Goal: Task Accomplishment & Management: Manage account settings

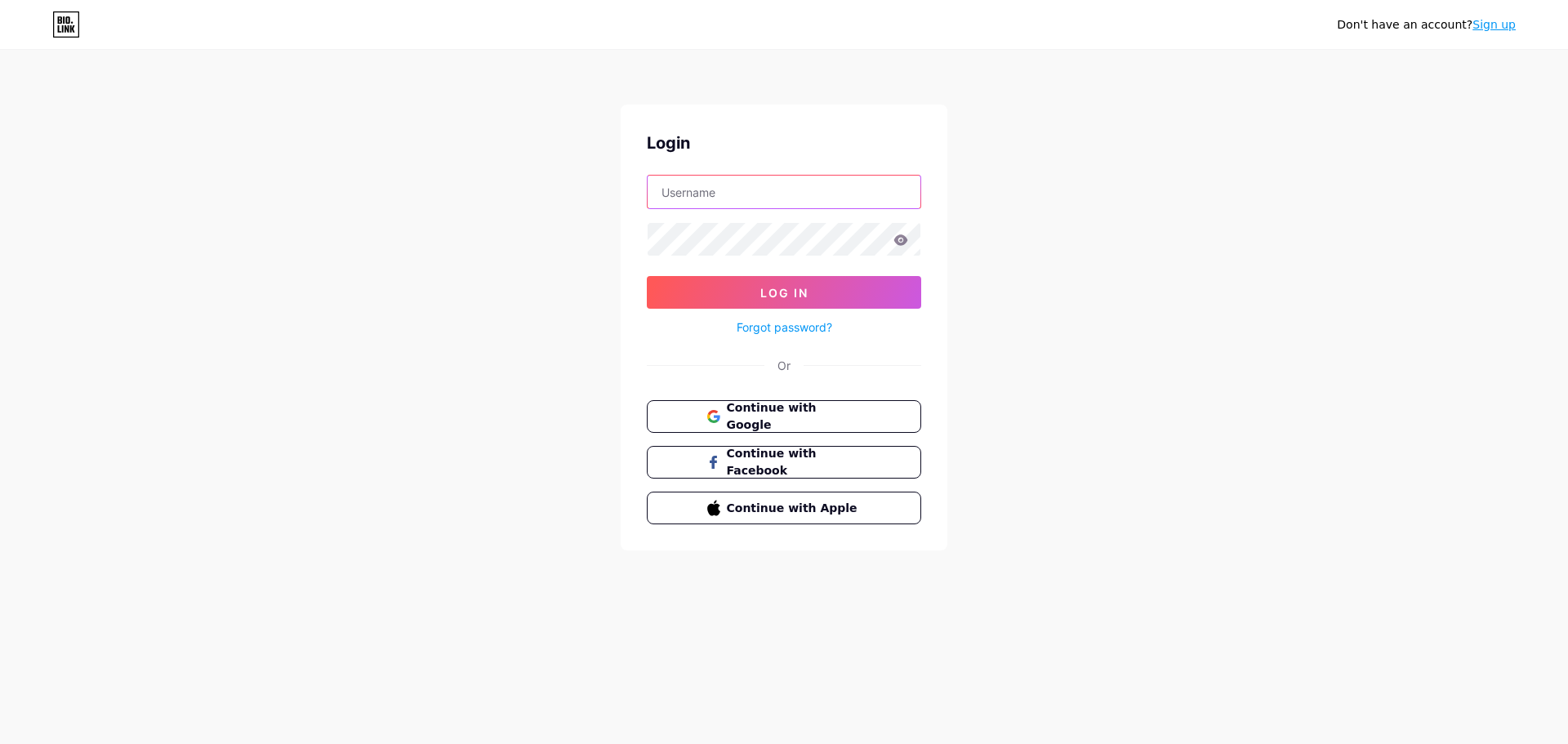
paste input "[EMAIL_ADDRESS][DOMAIN_NAME]"
click at [874, 201] on input "[EMAIL_ADDRESS][DOMAIN_NAME]" at bounding box center [784, 191] width 272 height 32
type input "[EMAIL_ADDRESS][DOMAIN_NAME]"
click at [812, 287] on button "Log In" at bounding box center [784, 292] width 274 height 32
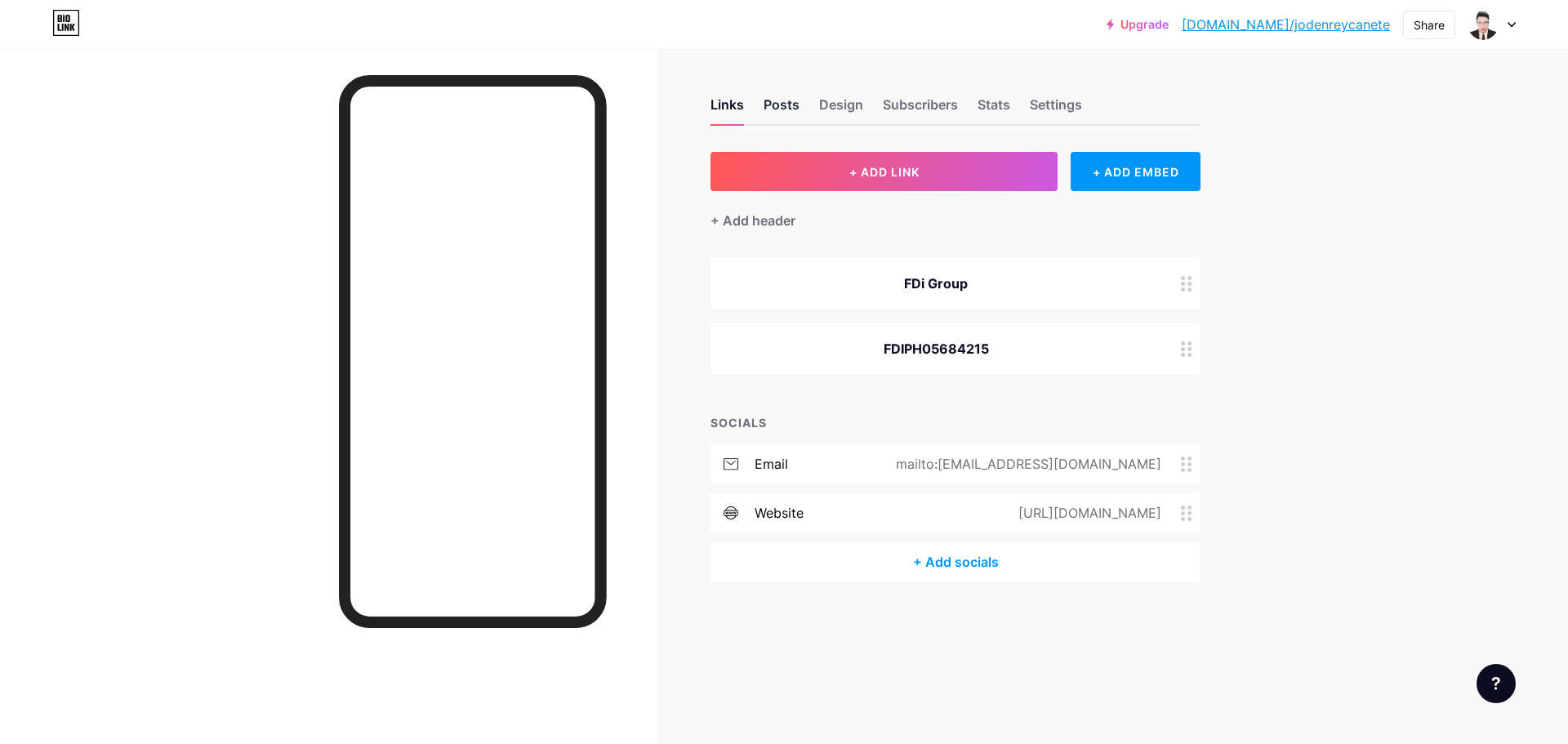
click at [787, 116] on div "Posts" at bounding box center [781, 110] width 36 height 29
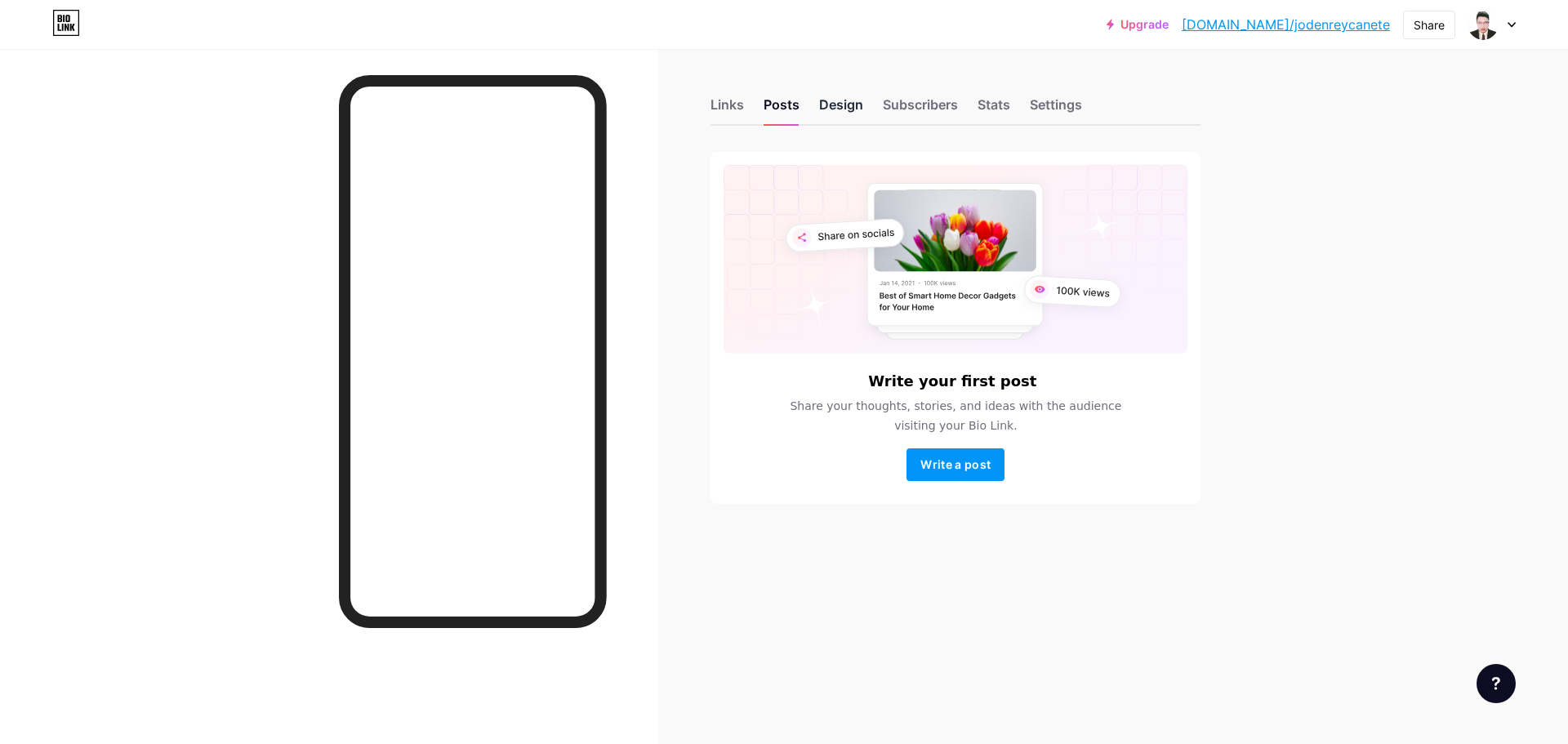
click at [843, 101] on div "Design" at bounding box center [841, 110] width 44 height 29
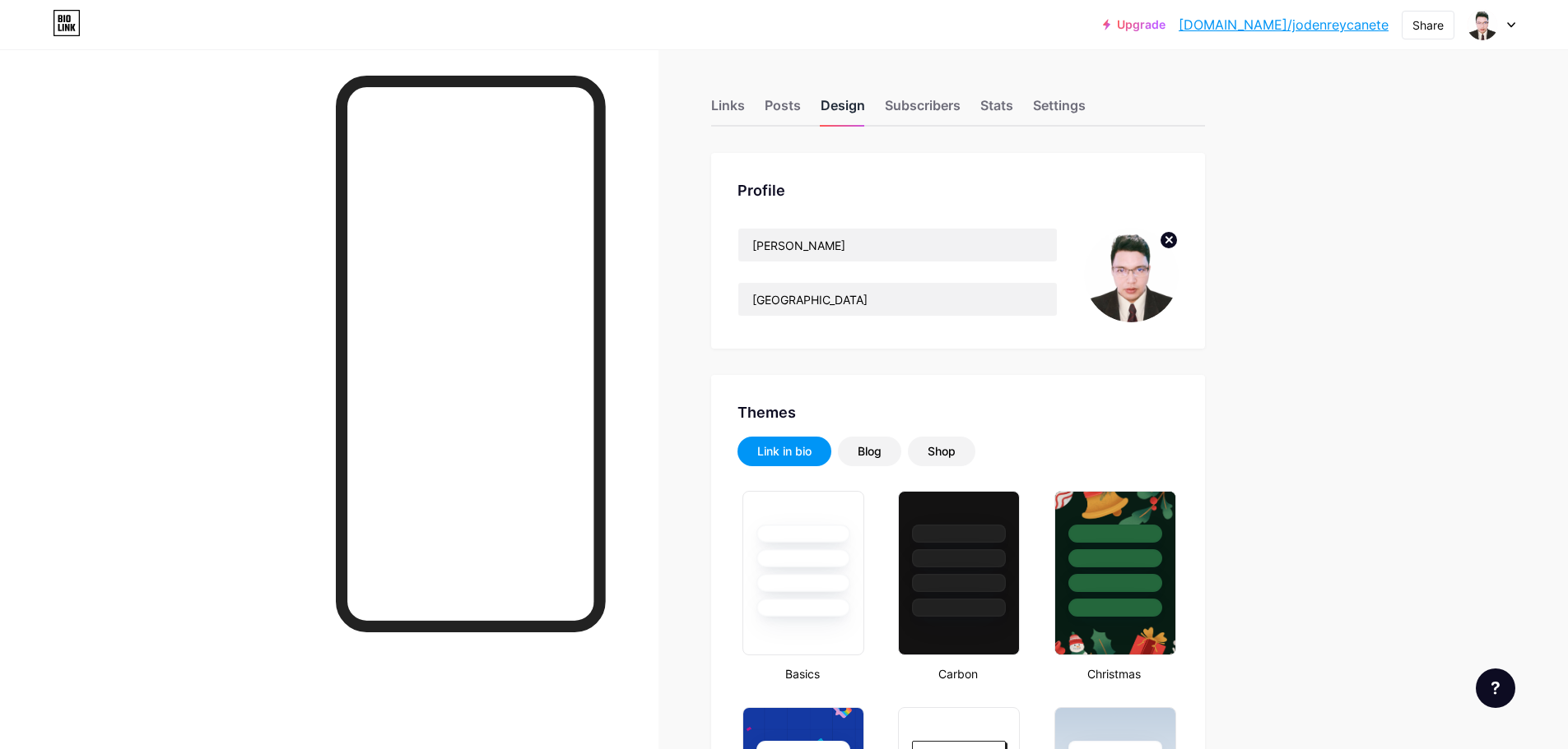
type input "#ffffff"
type input "#000000"
click at [1178, 242] on circle at bounding box center [1168, 240] width 18 height 18
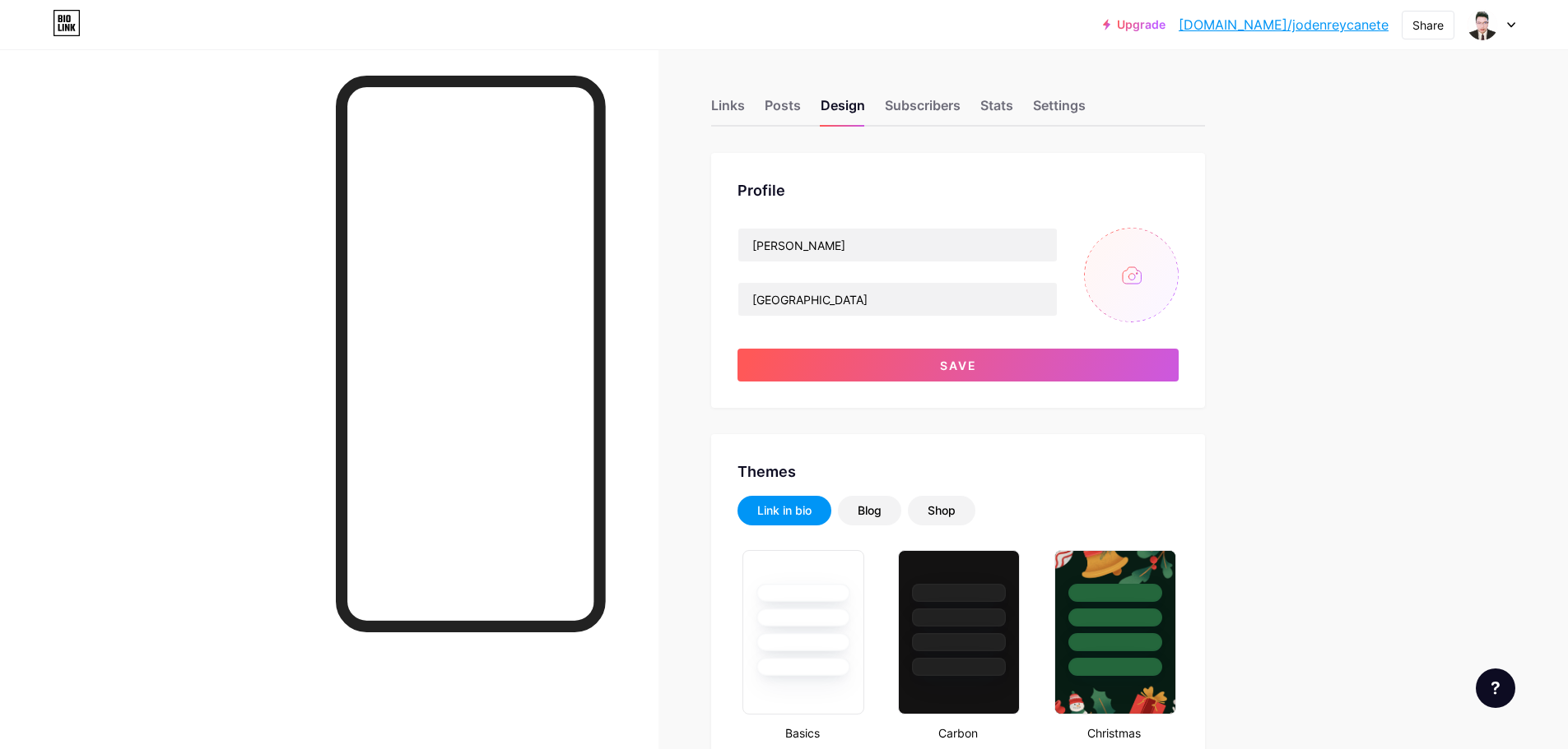
click at [1151, 262] on input "file" at bounding box center [1132, 275] width 95 height 95
type input "C:\fakepath\MicrosoftTeams-image (2).png"
click at [1172, 240] on icon at bounding box center [1169, 240] width 6 height 6
click at [1167, 264] on input "file" at bounding box center [1132, 275] width 95 height 95
type input "C:\fakepath\Asset-1@4x.png"
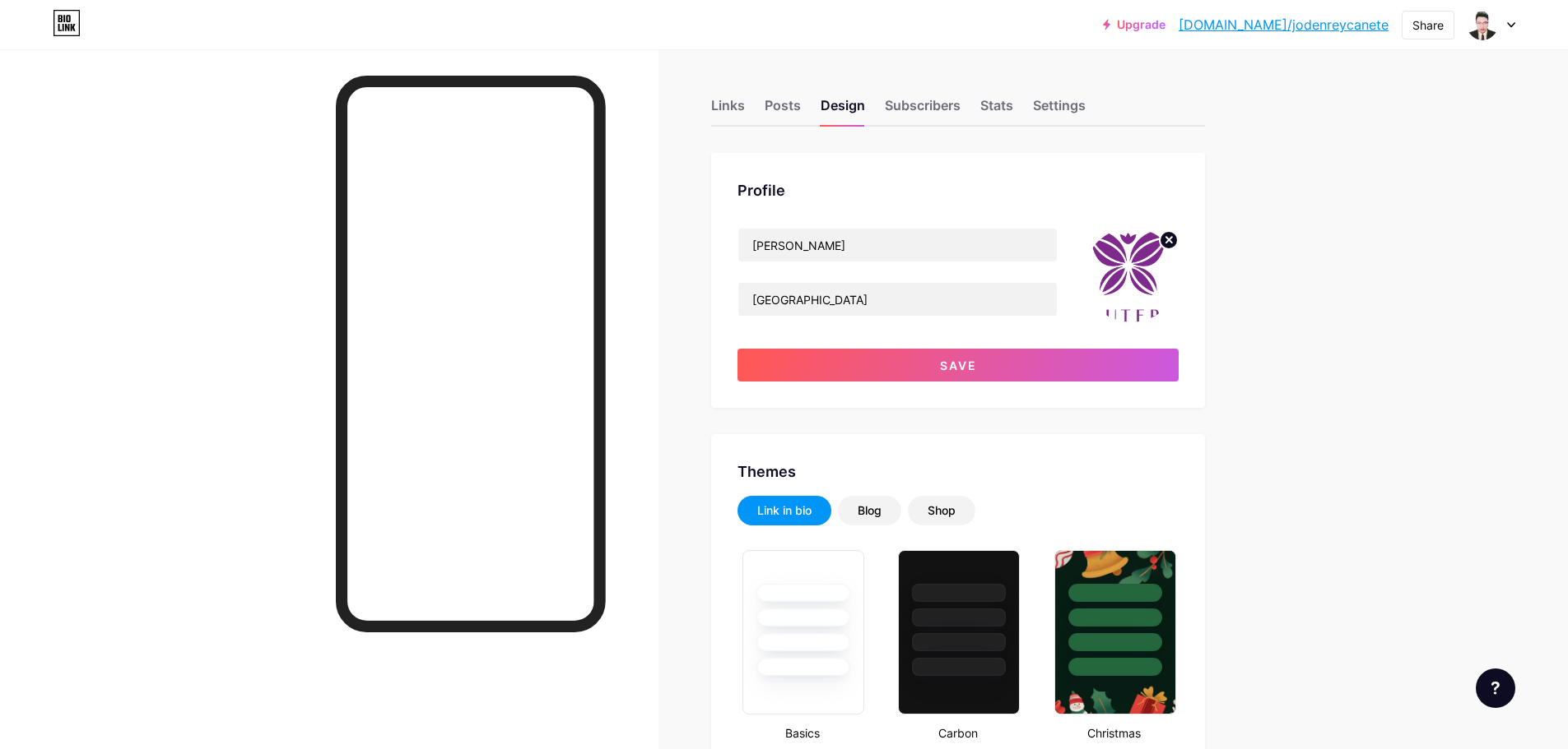
click at [1172, 241] on icon at bounding box center [1169, 240] width 6 height 6
click at [1118, 267] on input "file" at bounding box center [1132, 275] width 95 height 95
type input "C:\fakepath\images (4).png"
click at [1175, 245] on circle at bounding box center [1168, 240] width 18 height 18
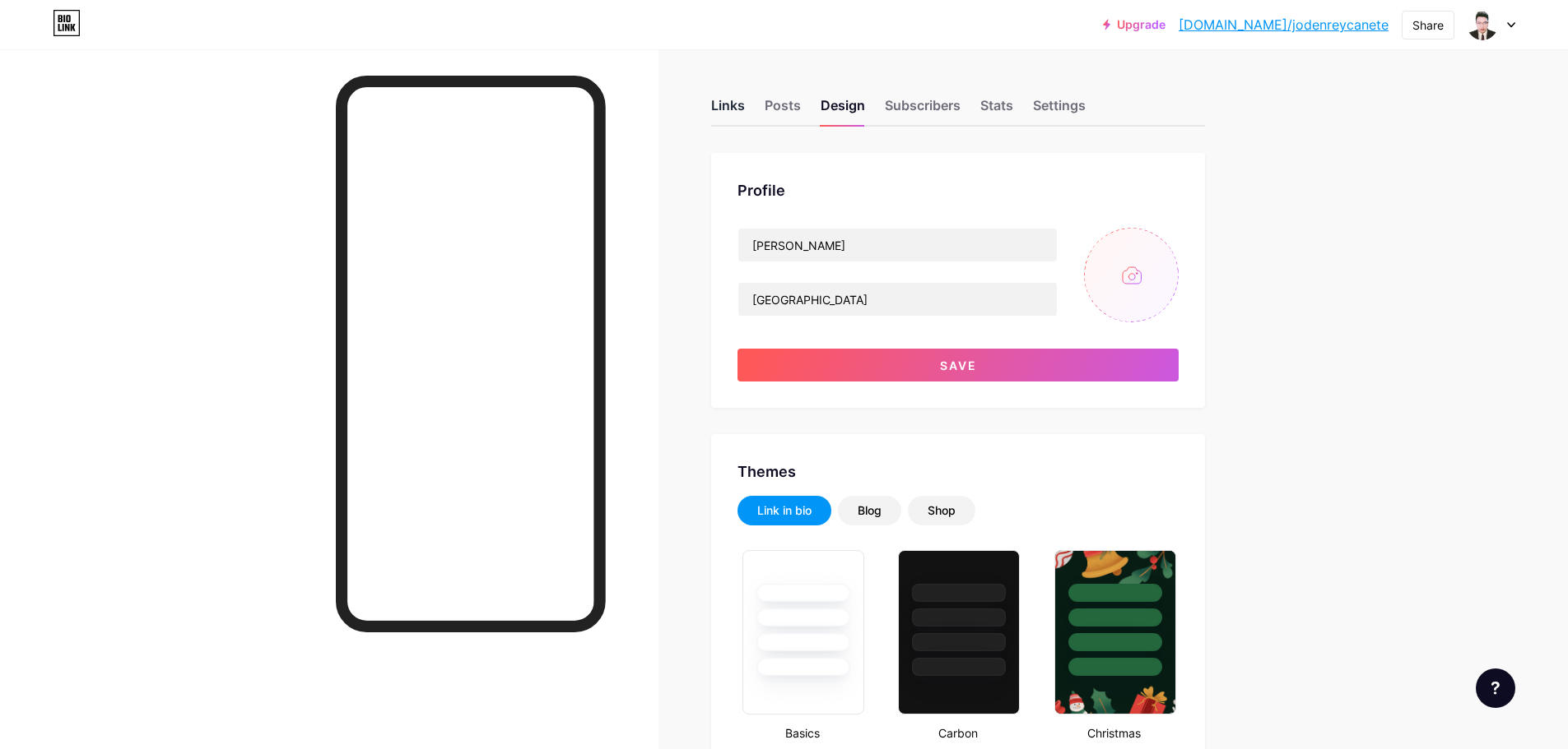
click at [721, 102] on div "Links" at bounding box center [728, 111] width 34 height 30
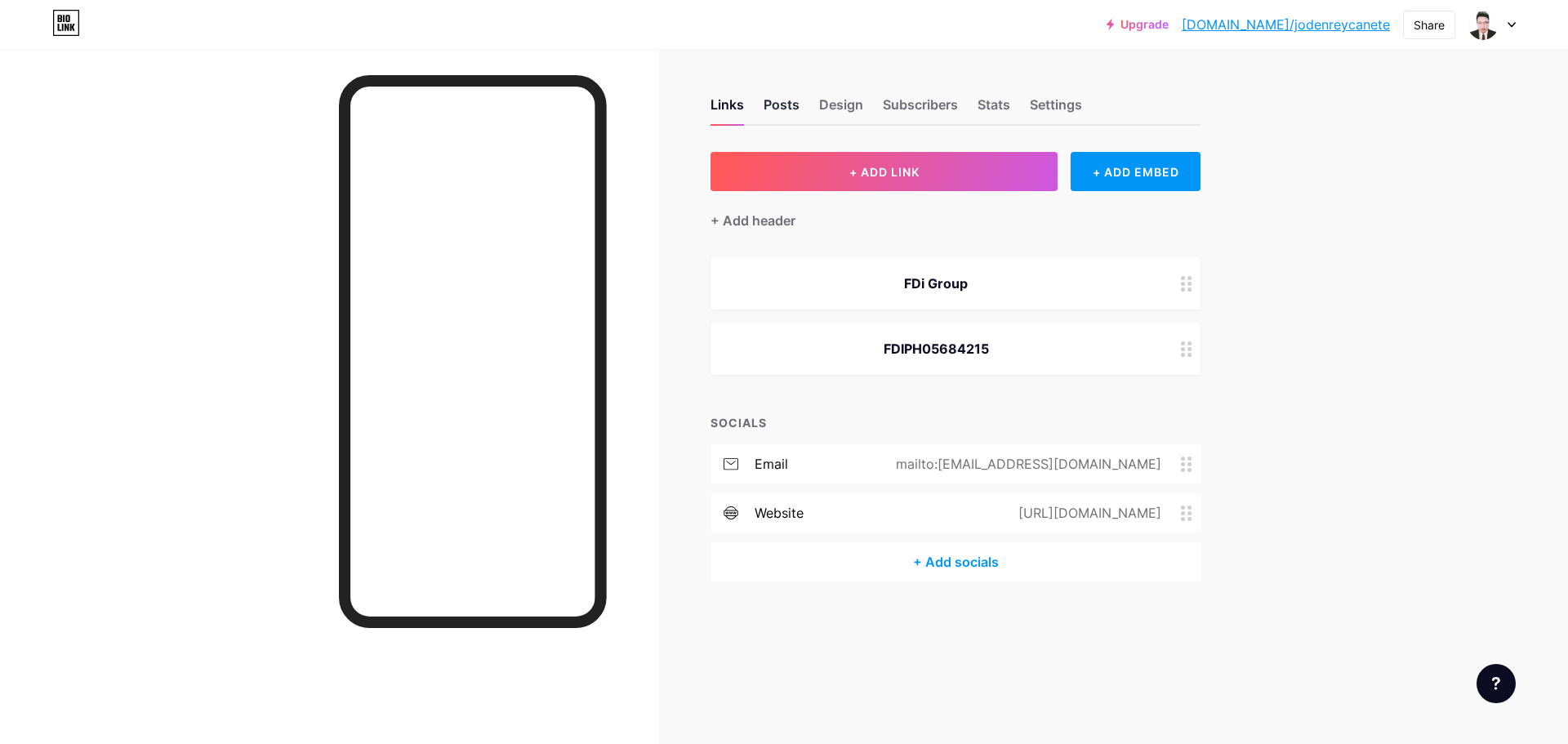
click at [782, 102] on div "Posts" at bounding box center [781, 110] width 36 height 29
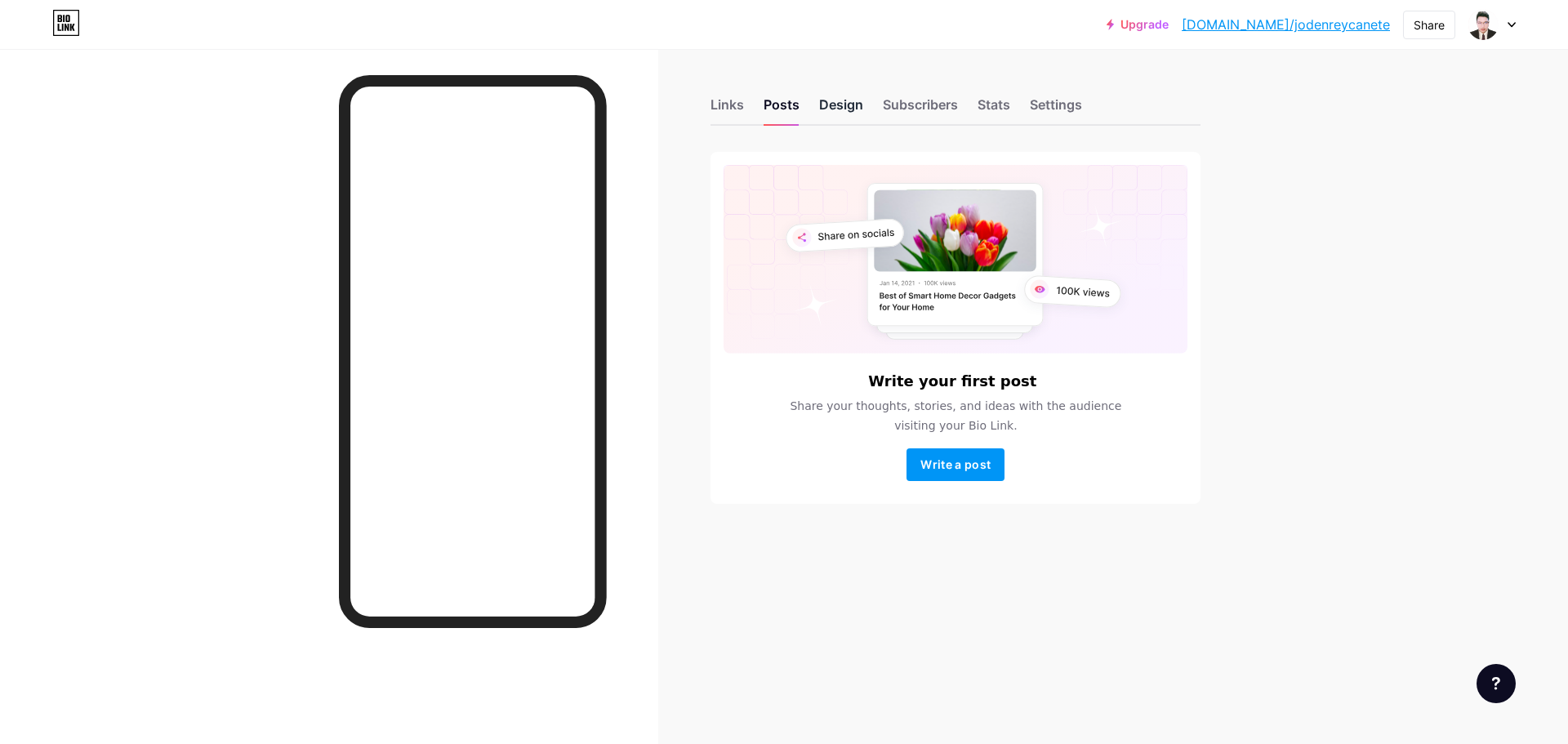
click at [830, 102] on div "Design" at bounding box center [841, 110] width 44 height 29
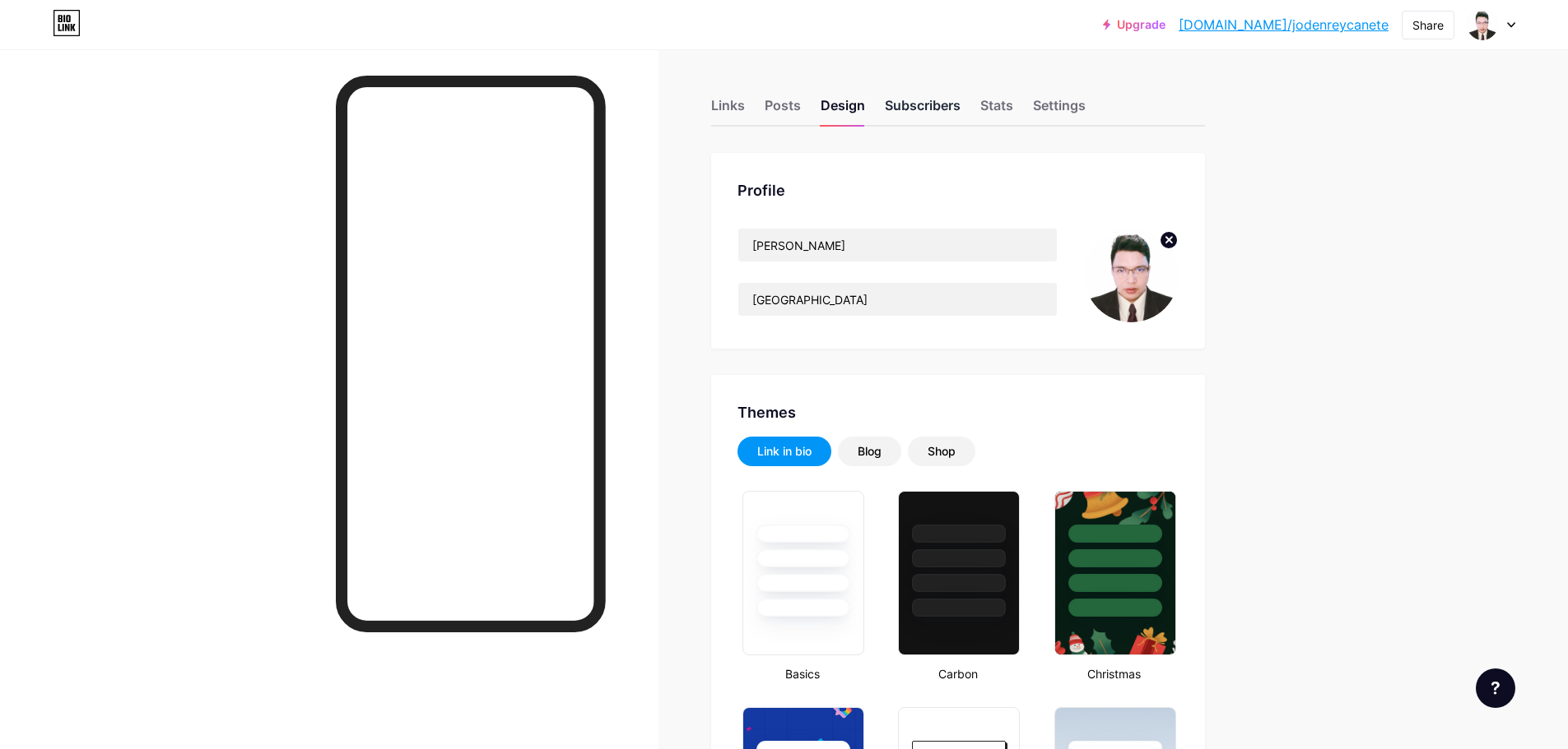
type input "#ffffff"
type input "#000000"
click at [921, 103] on div "Subscribers" at bounding box center [922, 111] width 76 height 30
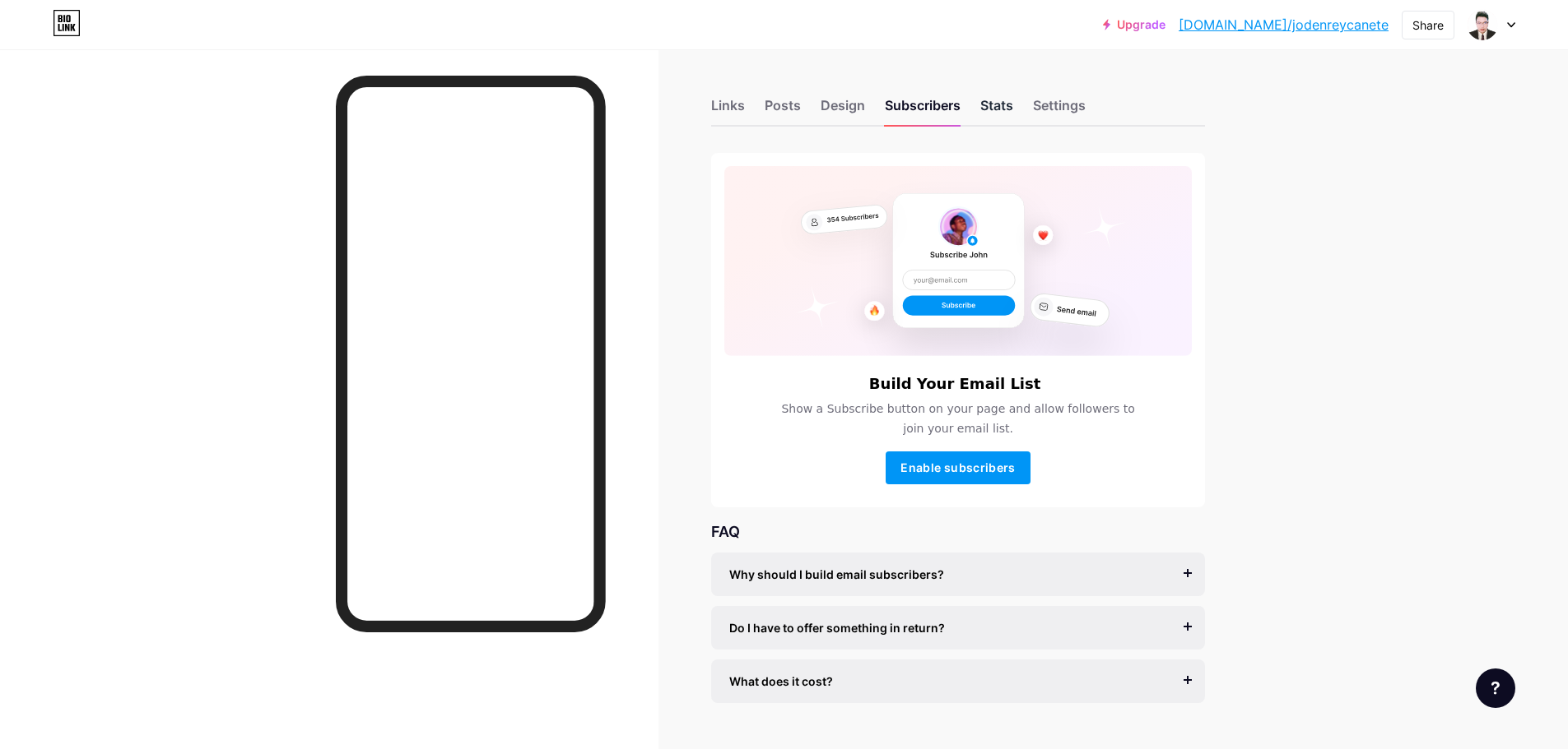
click at [988, 102] on div "Stats" at bounding box center [996, 111] width 33 height 30
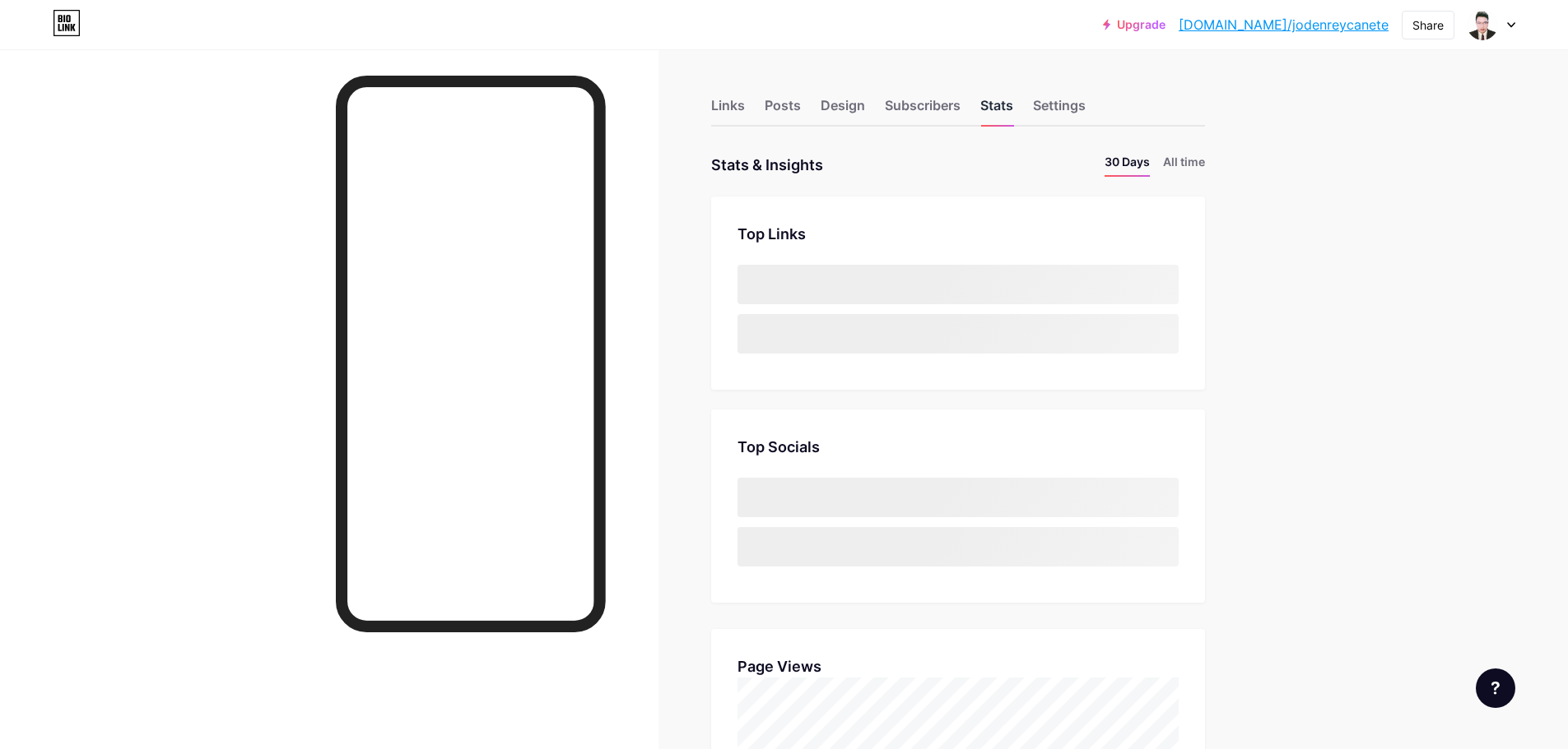
scroll to position [749, 1568]
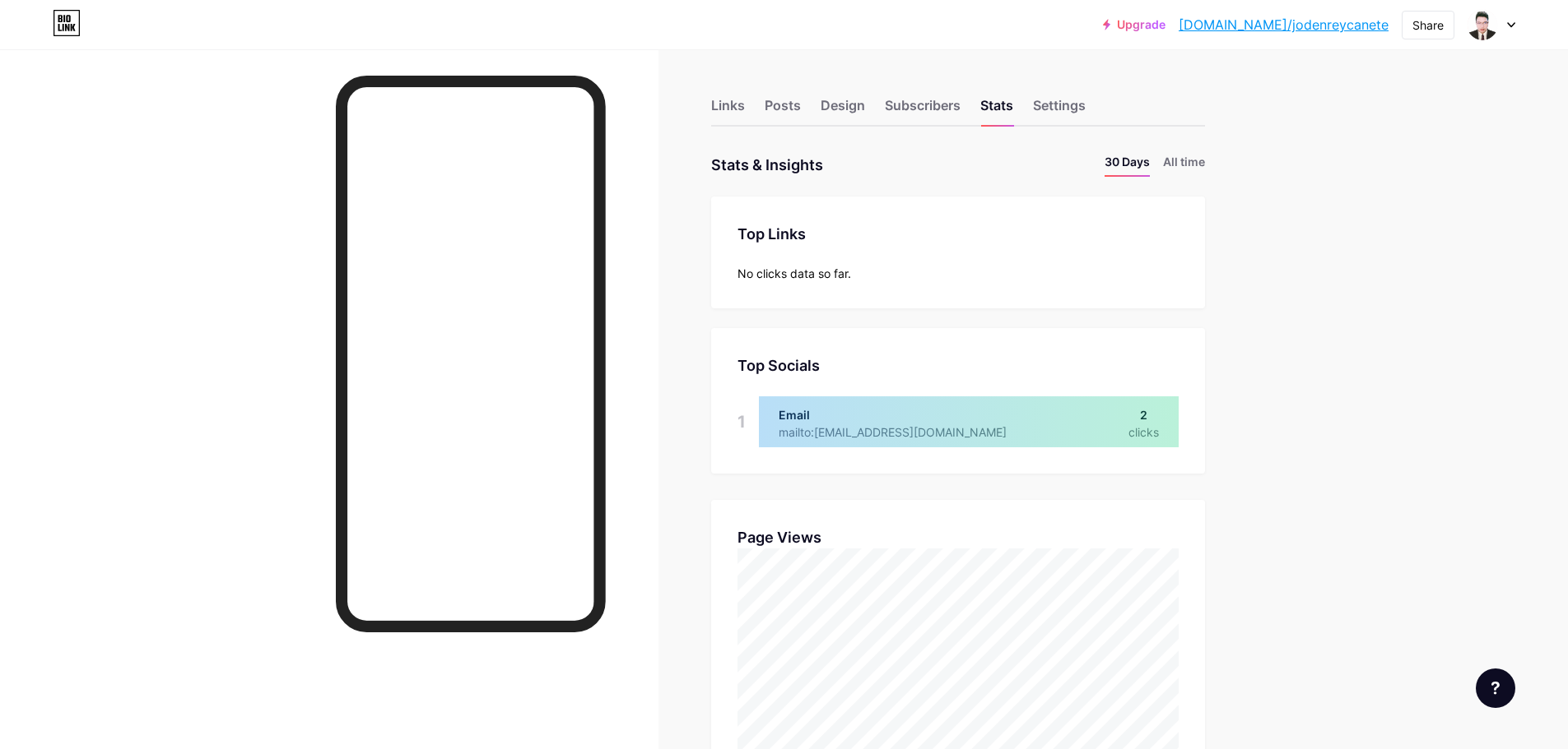
drag, startPoint x: 1579, startPoint y: 327, endPoint x: 1579, endPoint y: 358, distance: 31.0
click at [1568, 358] on html "Upgrade [DOMAIN_NAME]/[DEMOGRAPHIC_DATA]... [DOMAIN_NAME]/jodenreycanete Share …" at bounding box center [784, 753] width 1568 height 1506
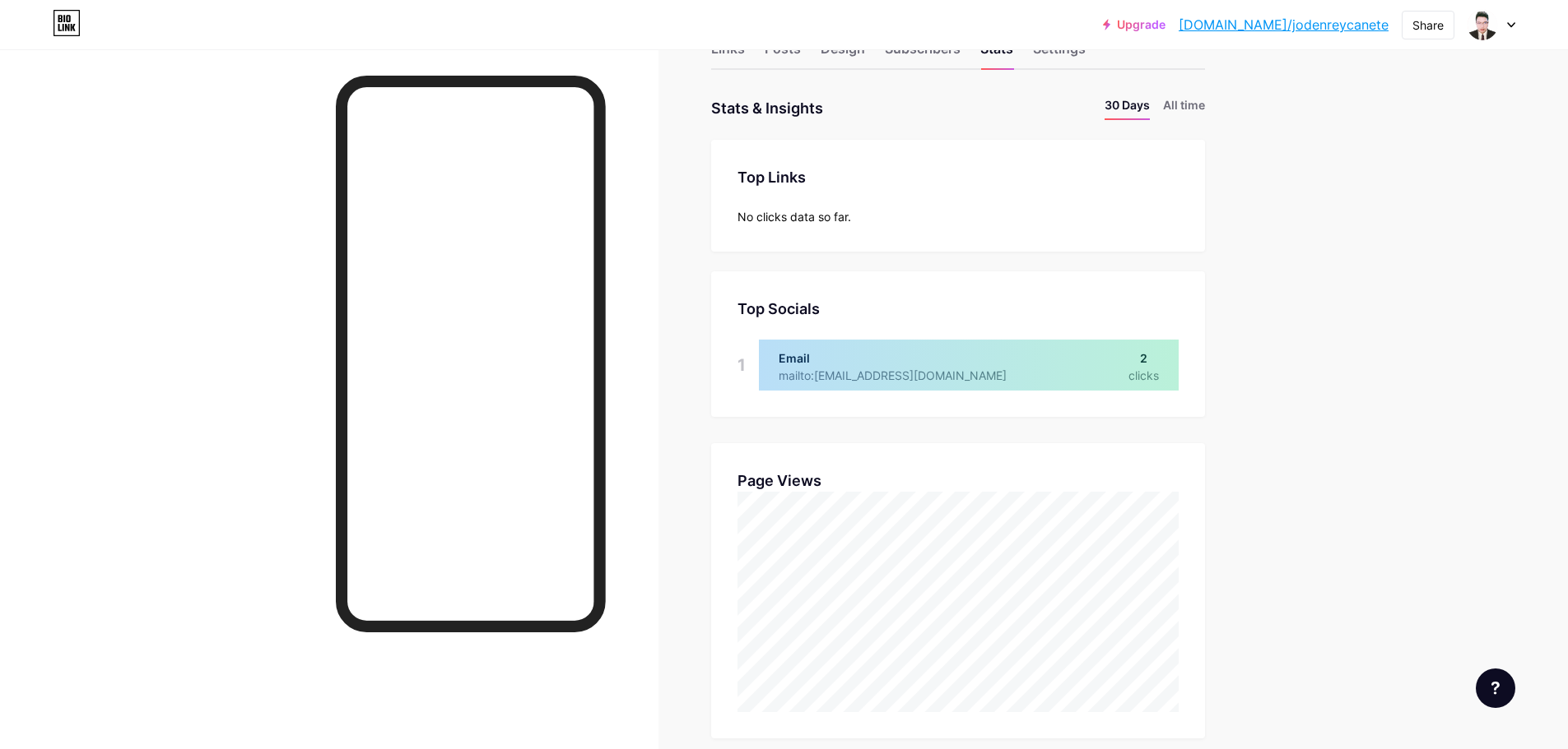
scroll to position [0, 0]
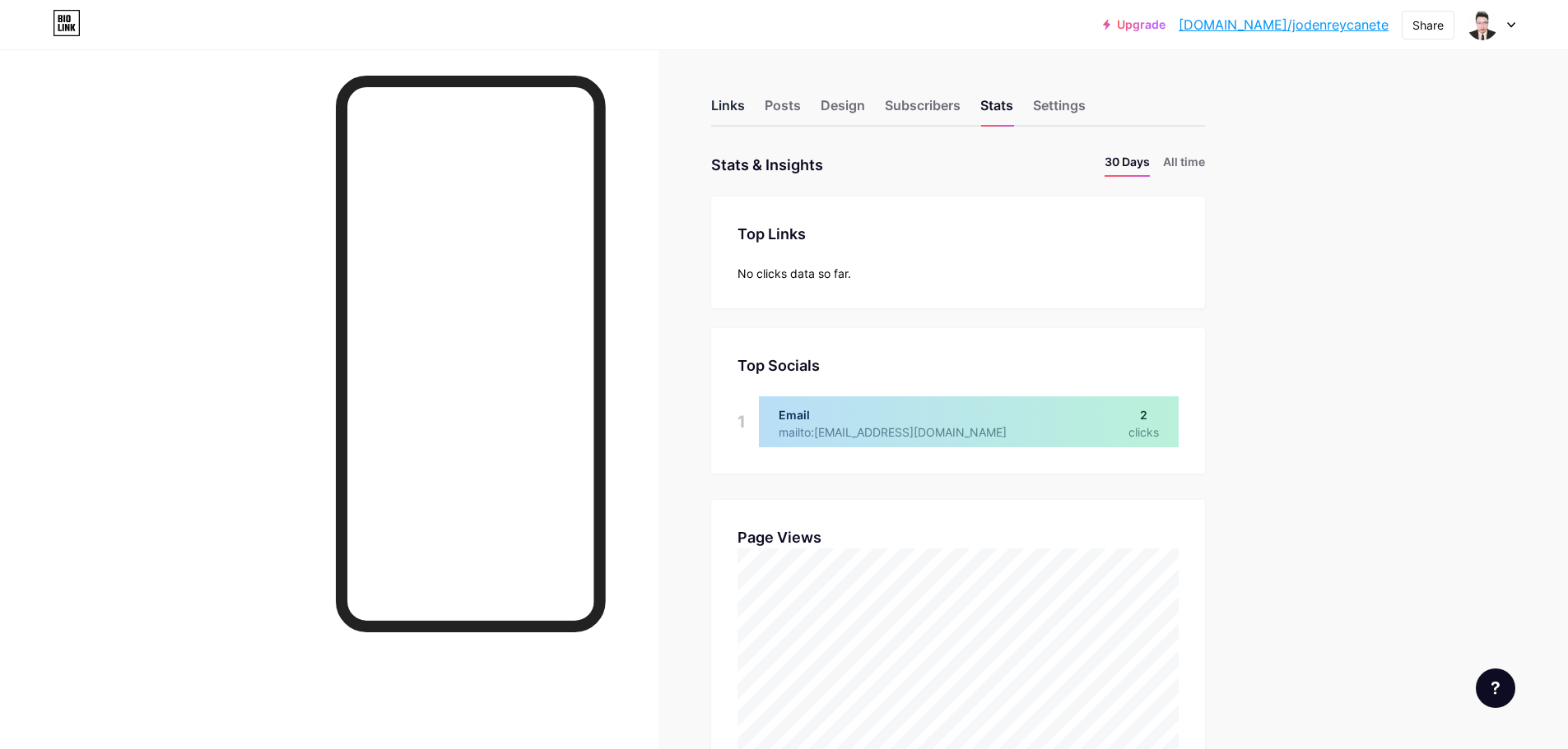
click at [739, 110] on div "Links" at bounding box center [728, 111] width 34 height 30
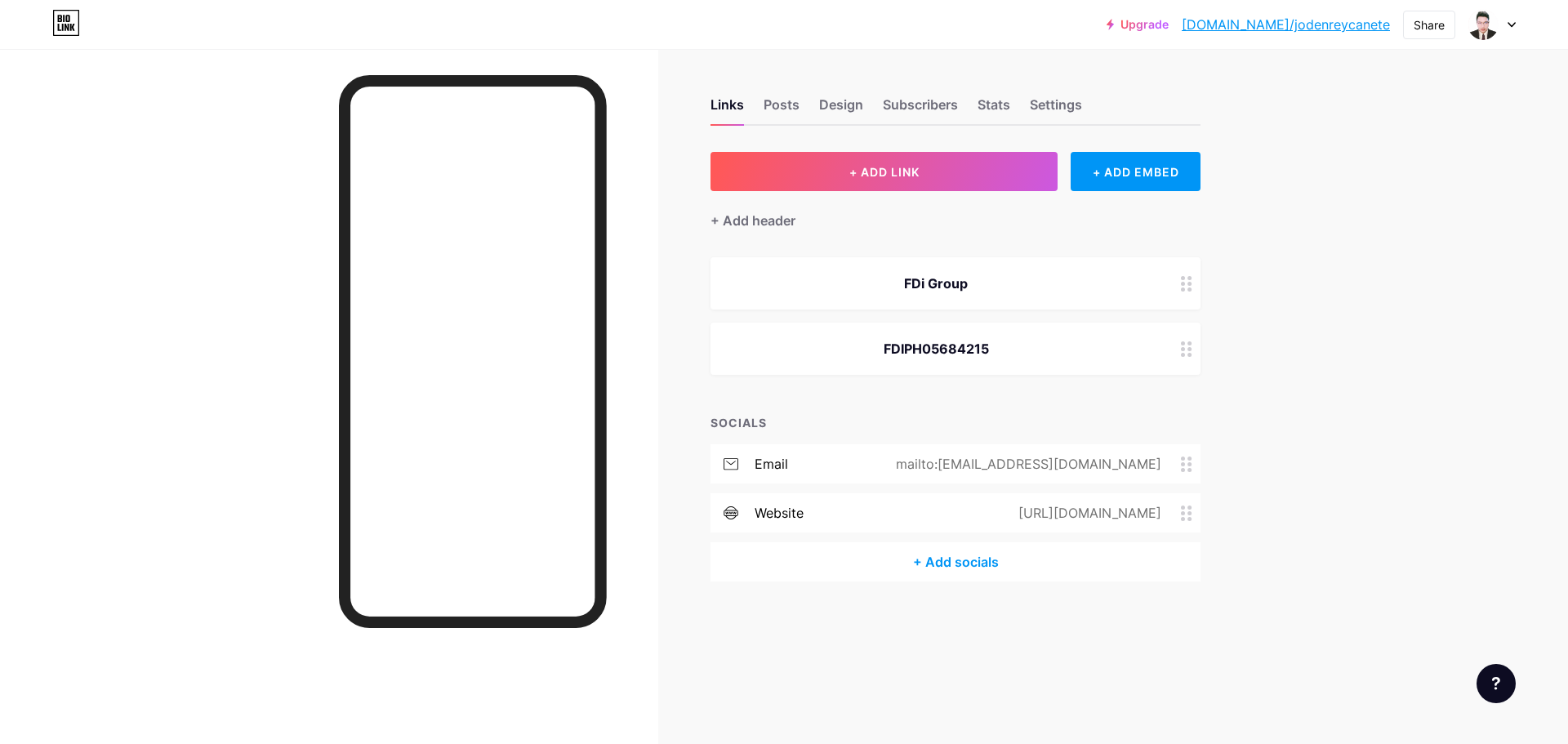
click at [996, 521] on div "website [URL][DOMAIN_NAME]" at bounding box center [956, 513] width 490 height 39
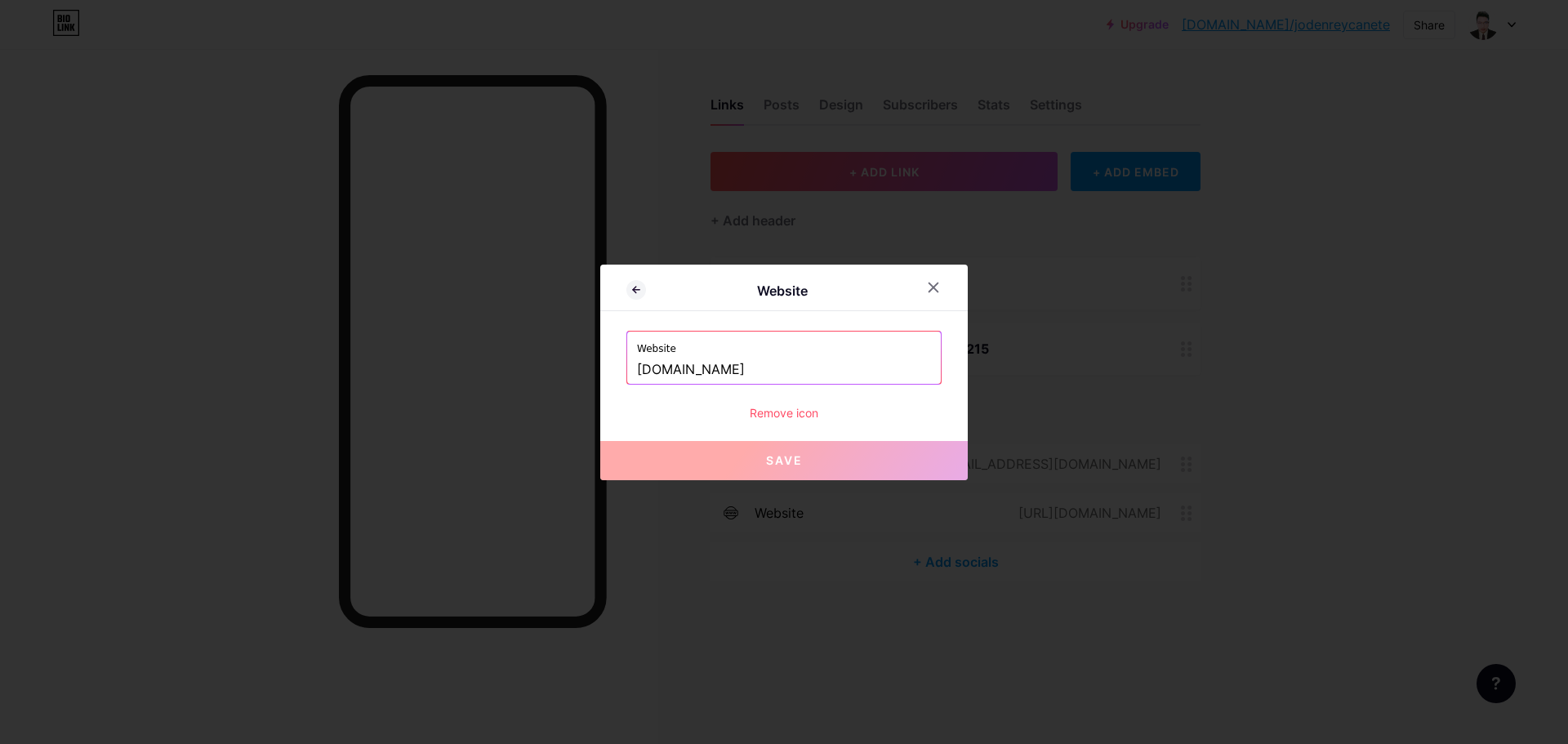
drag, startPoint x: 774, startPoint y: 373, endPoint x: 576, endPoint y: 366, distance: 198.1
click at [576, 375] on div "Website Website [DOMAIN_NAME] Remove icon Save" at bounding box center [784, 372] width 1568 height 744
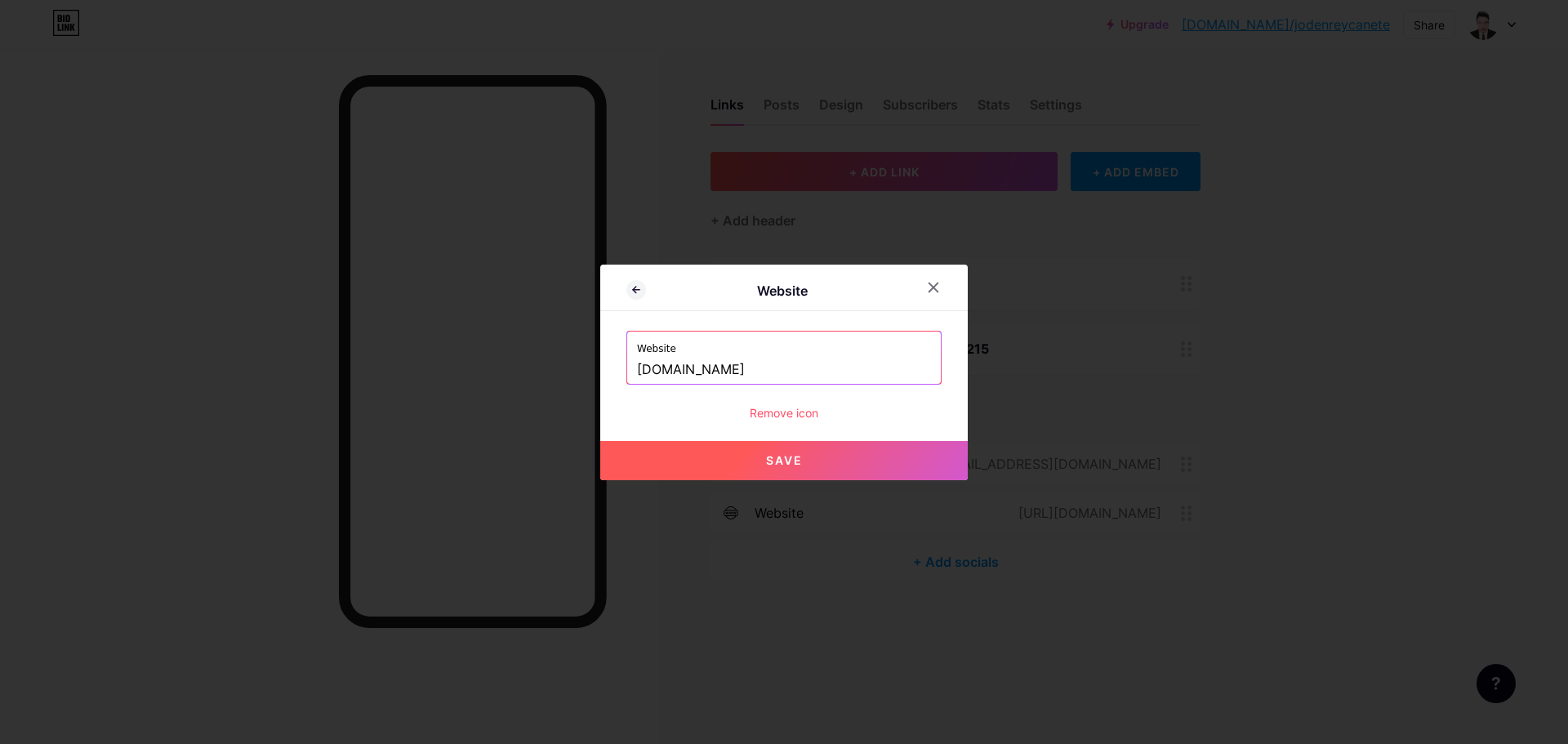
click at [676, 456] on button "Save" at bounding box center [784, 461] width 368 height 39
type input "[URL][DOMAIN_NAME]"
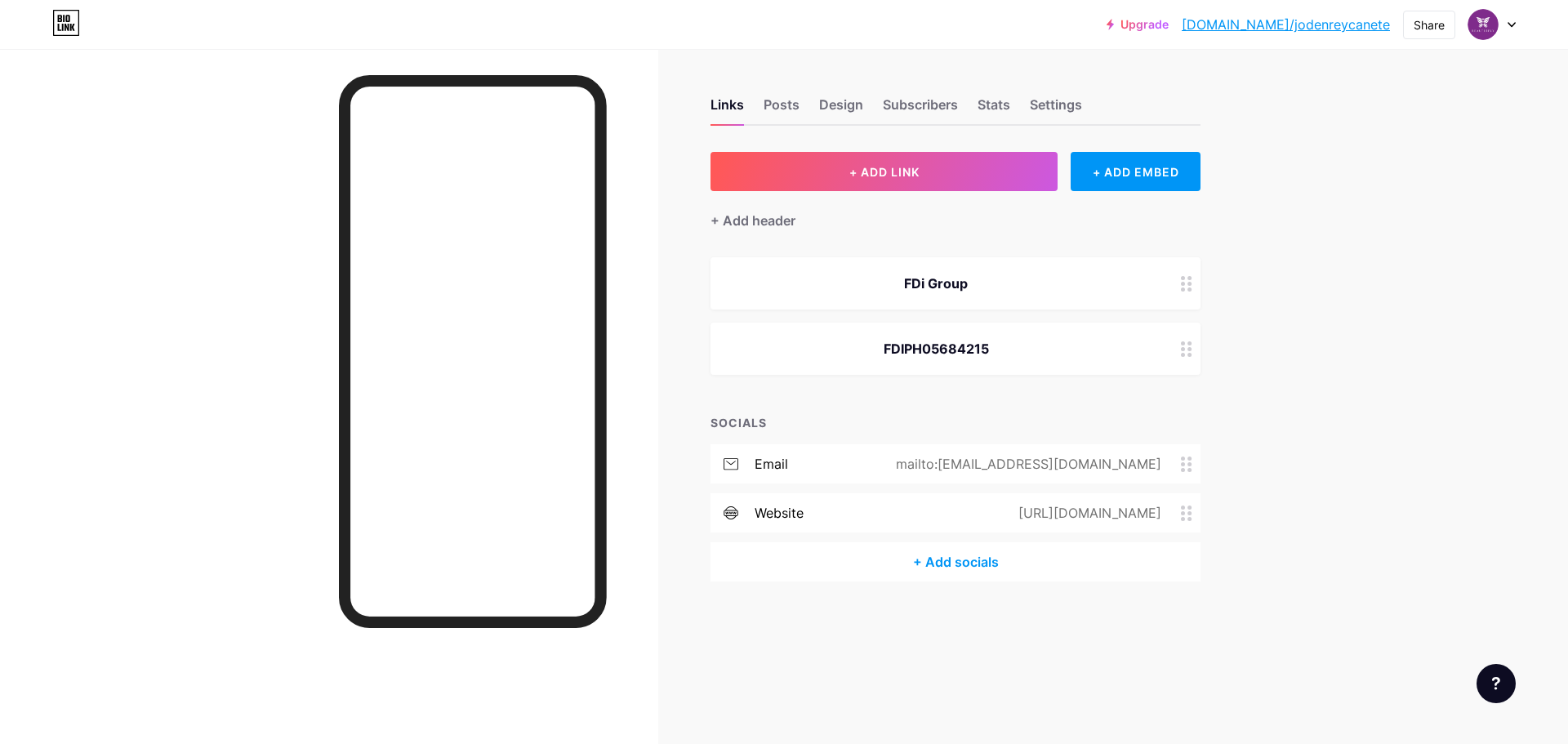
click at [1113, 607] on div "Links Posts Design Subscribers Stats Settings + ADD LINK + ADD EMBED + Add head…" at bounding box center [634, 356] width 1269 height 615
click at [783, 109] on div "Posts" at bounding box center [781, 110] width 36 height 29
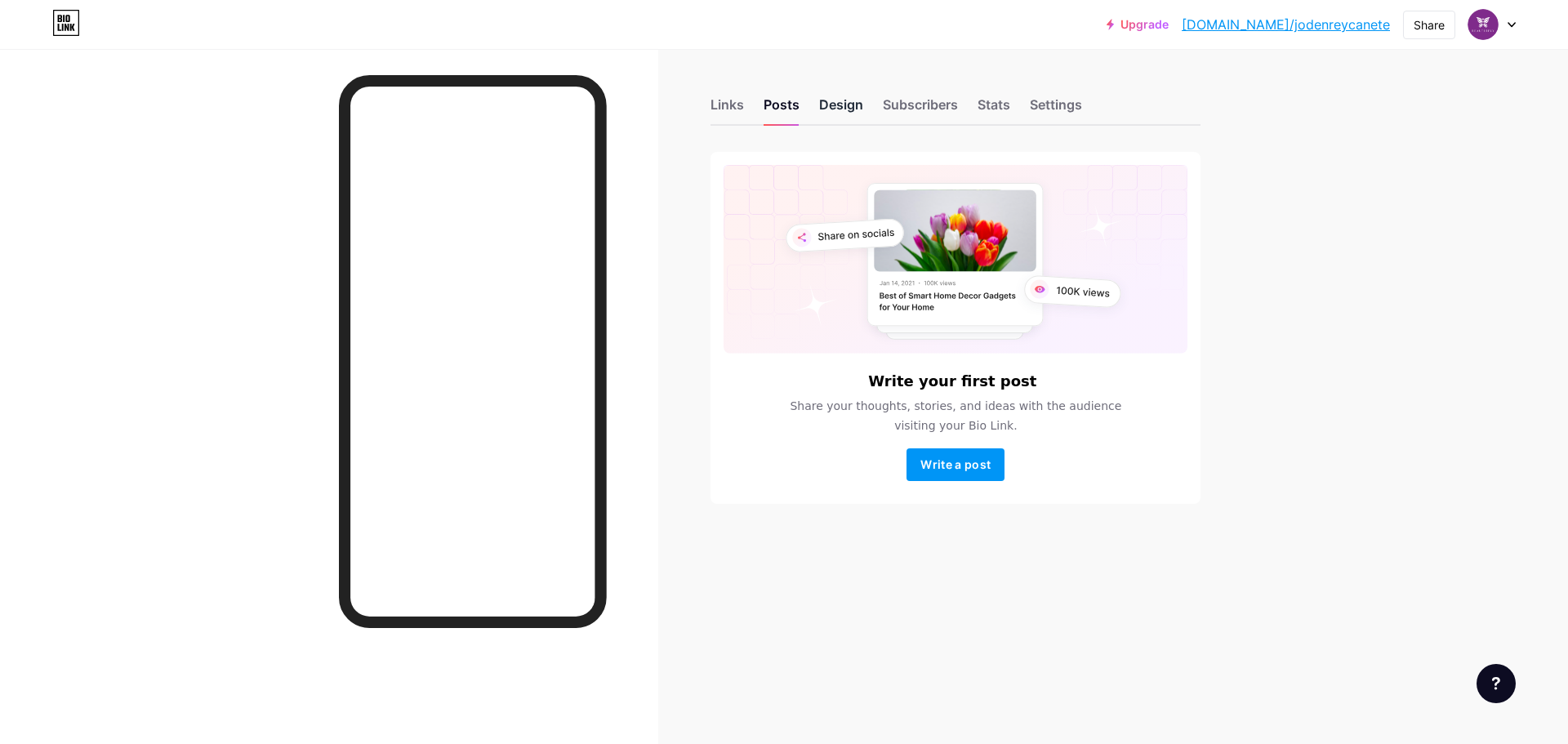
click at [836, 106] on div "Design" at bounding box center [841, 110] width 44 height 29
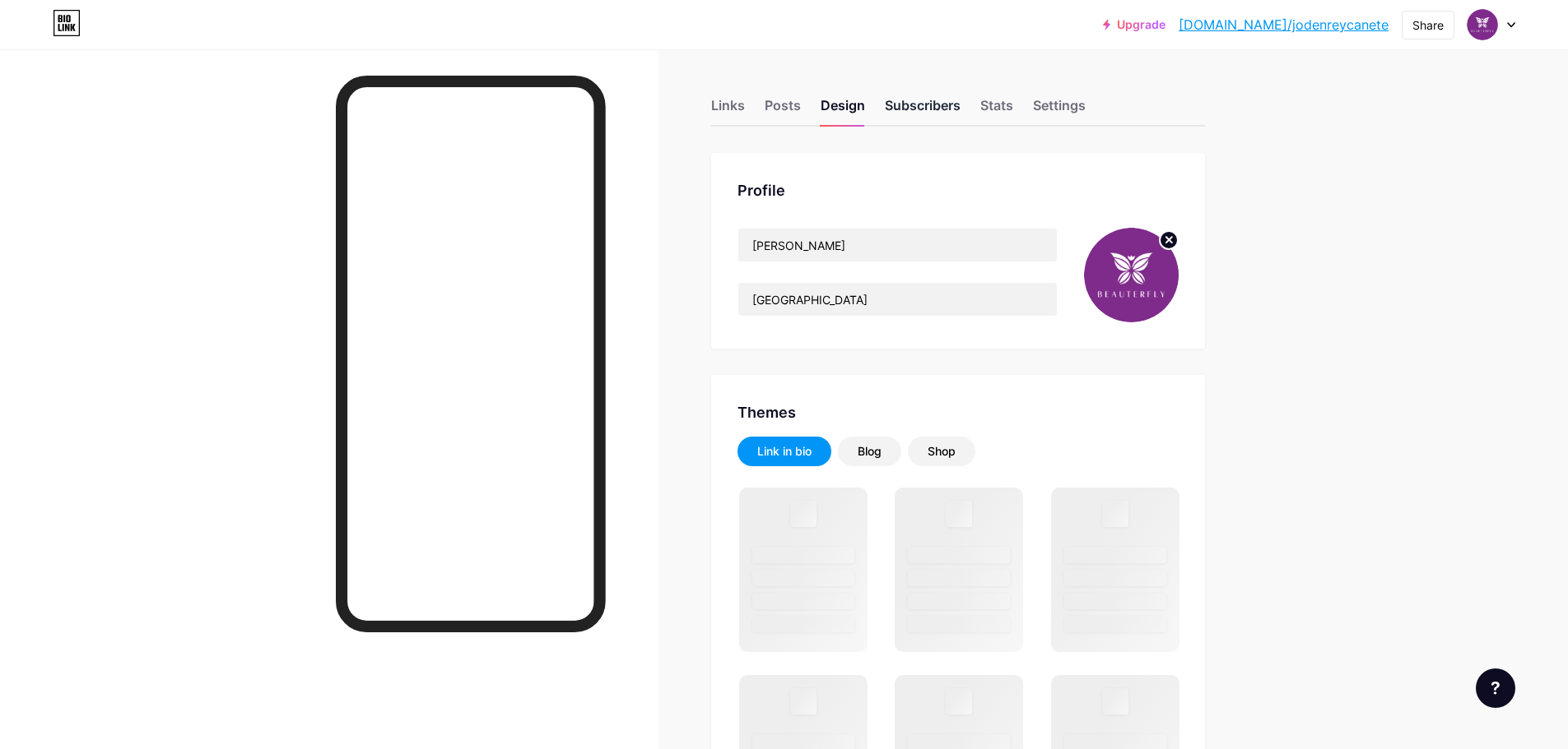
click at [941, 97] on div "Subscribers" at bounding box center [922, 111] width 76 height 30
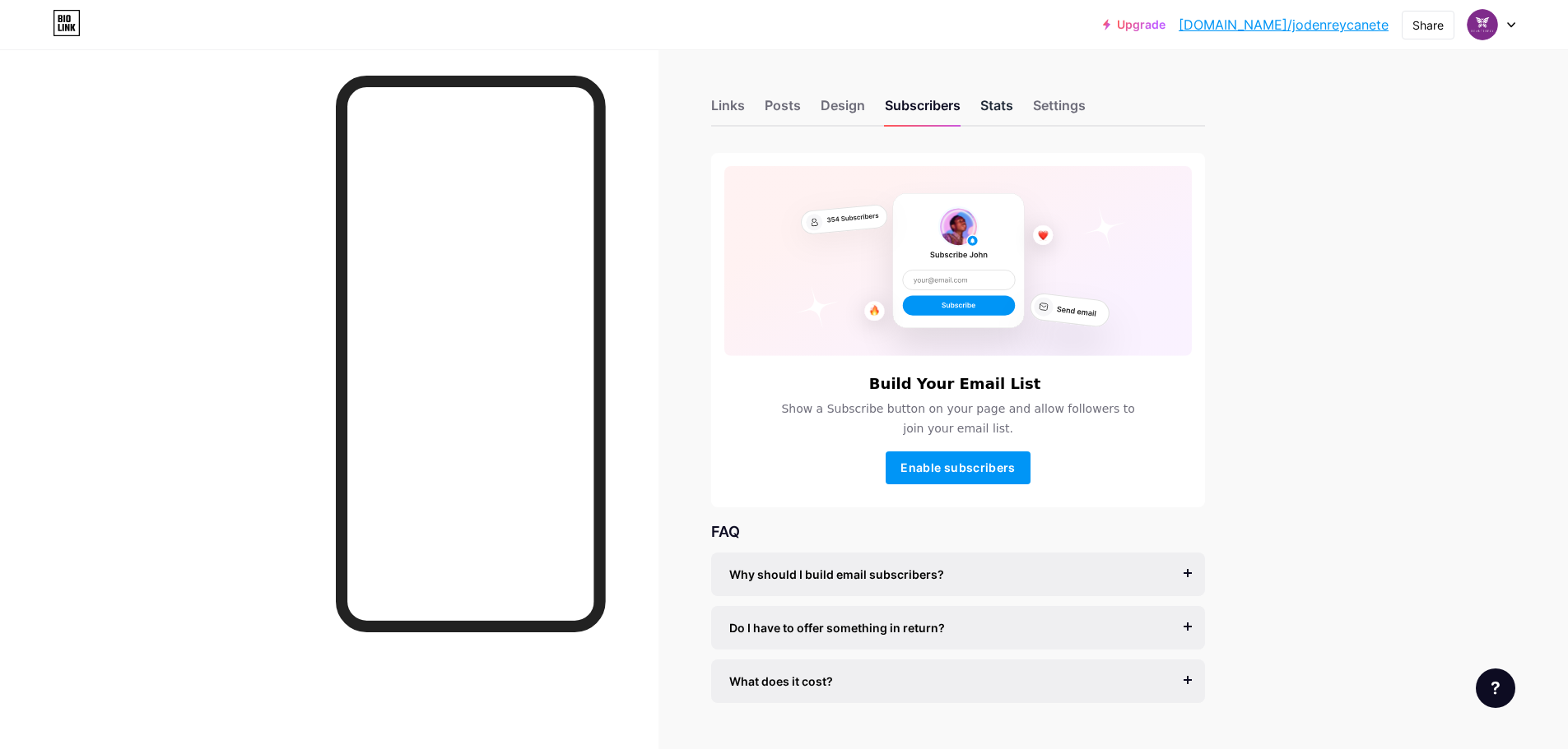
click at [1011, 102] on div "Stats" at bounding box center [996, 111] width 33 height 30
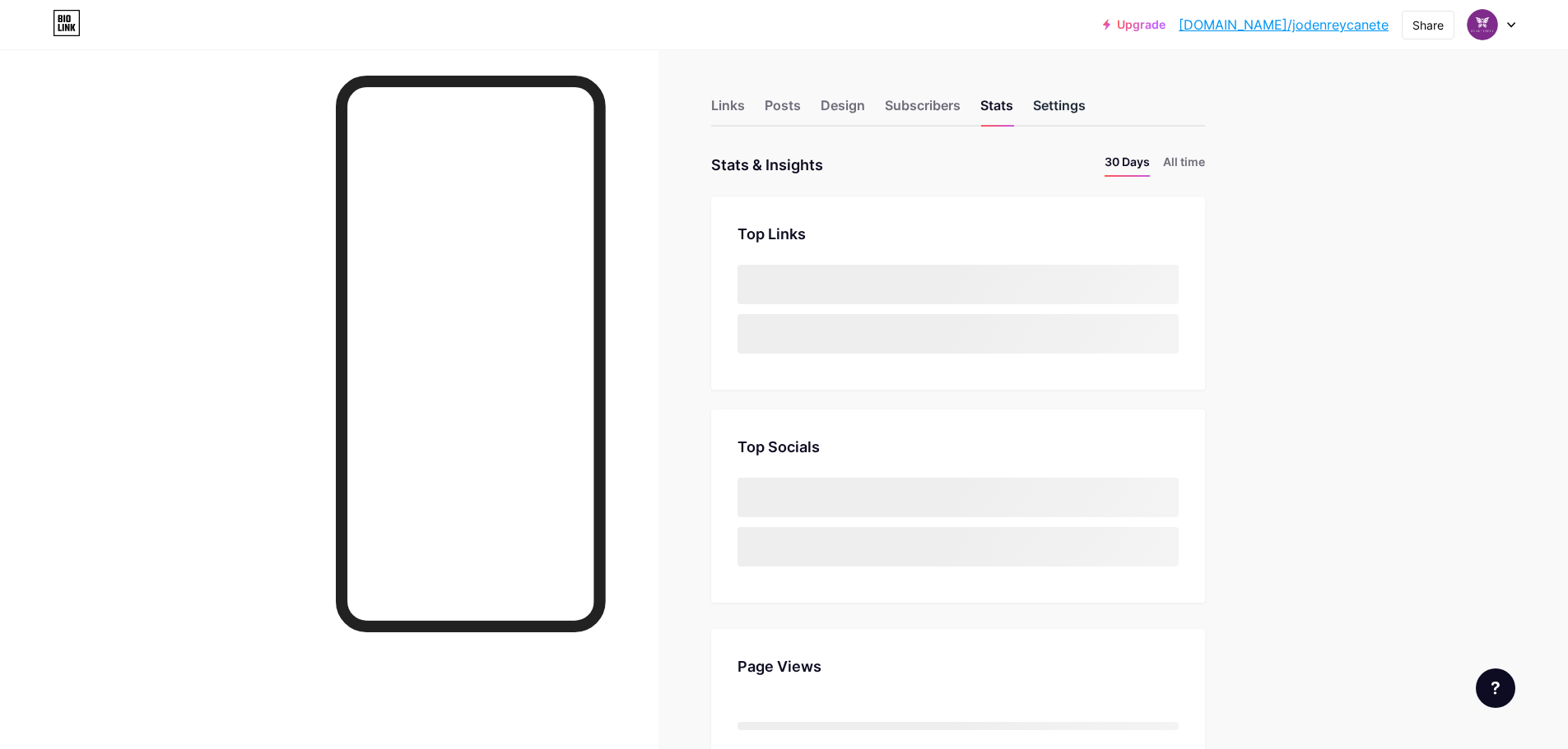
click at [1073, 97] on div "Settings" at bounding box center [1058, 111] width 52 height 30
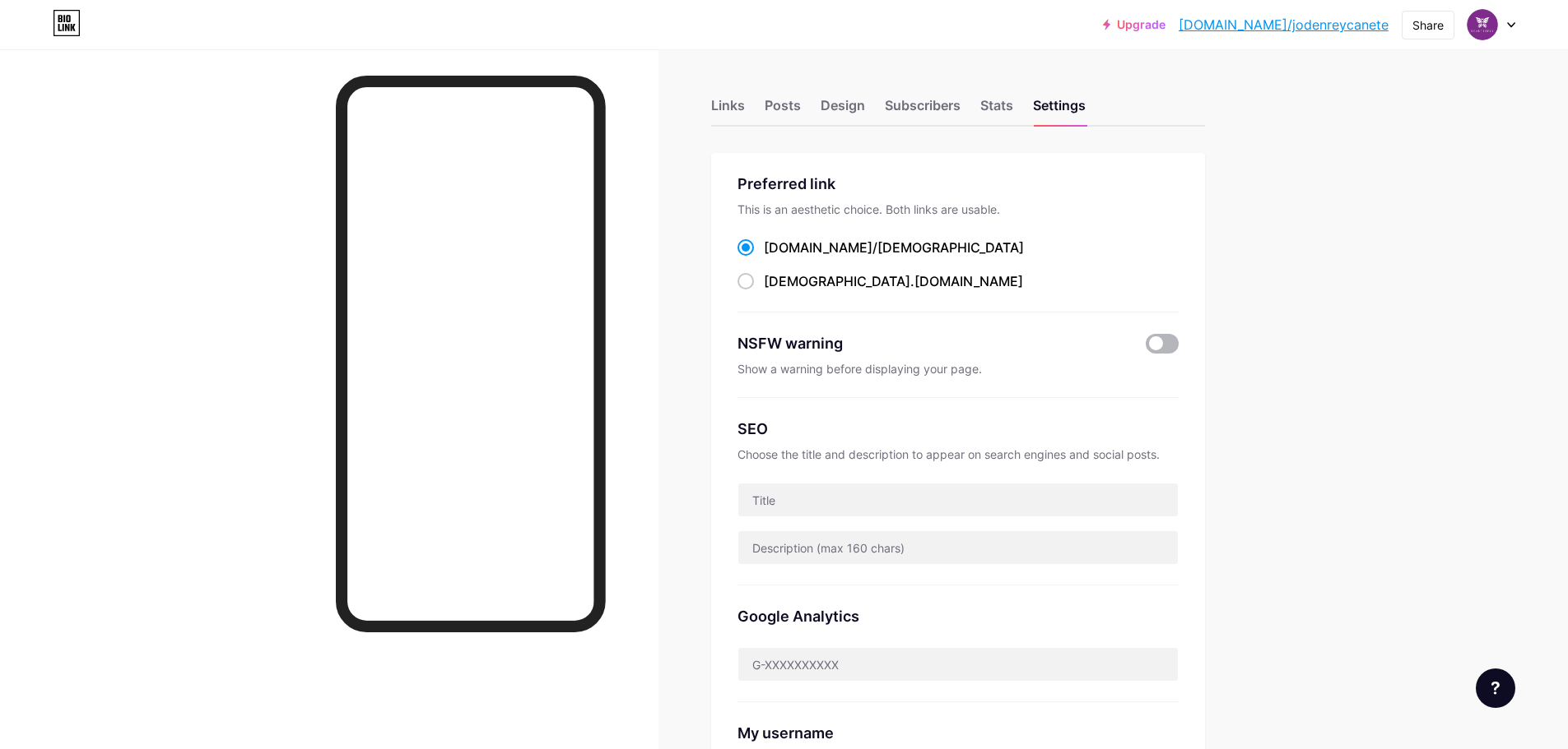
click at [1167, 339] on span at bounding box center [1161, 343] width 33 height 20
click at [1145, 348] on input "checkbox" at bounding box center [1145, 348] width 0 height 0
click at [1165, 347] on span at bounding box center [1161, 343] width 33 height 20
click at [1145, 348] on input "checkbox" at bounding box center [1145, 348] width 0 height 0
click at [1508, 24] on icon at bounding box center [1511, 26] width 8 height 6
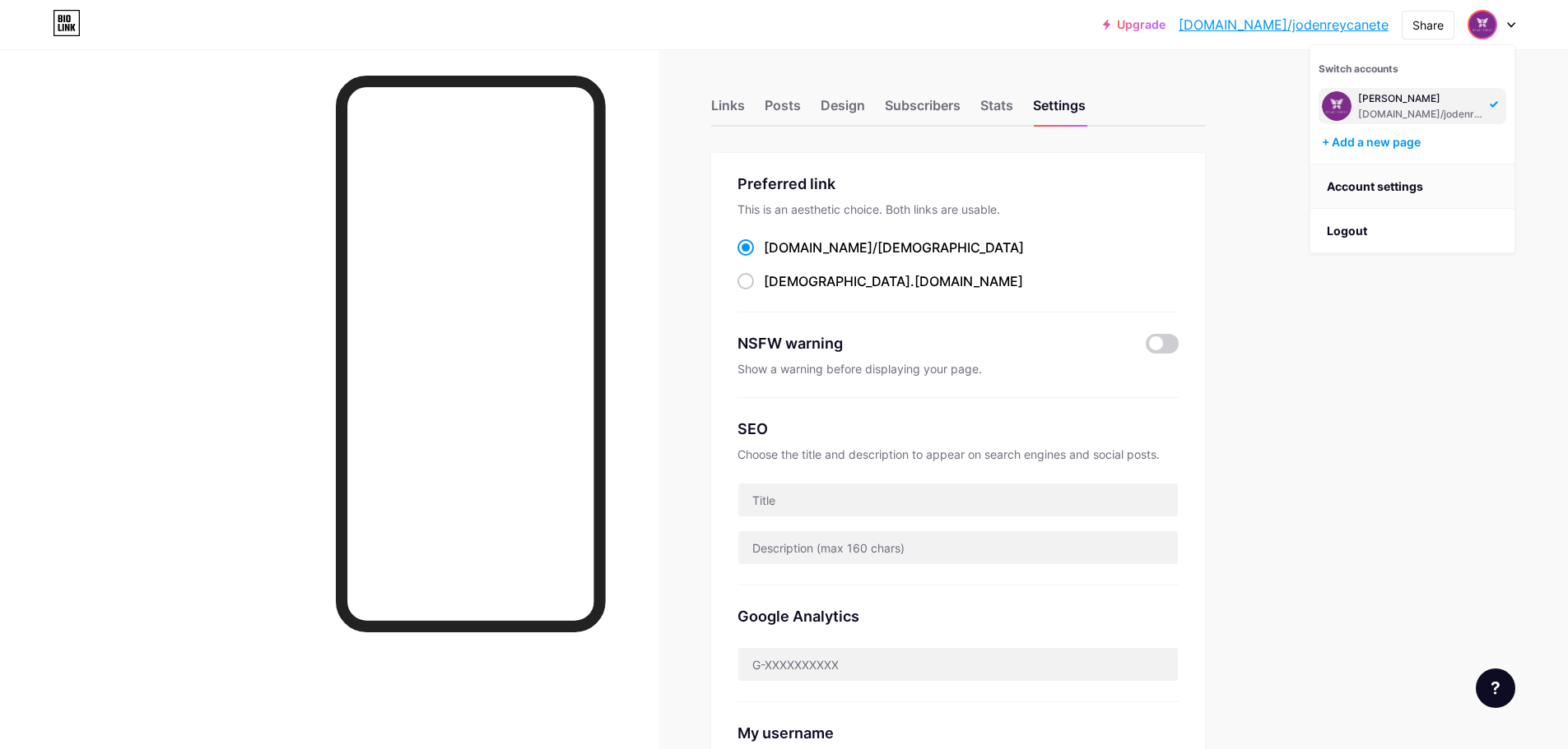
click at [1430, 182] on link "Account settings" at bounding box center [1412, 187] width 204 height 44
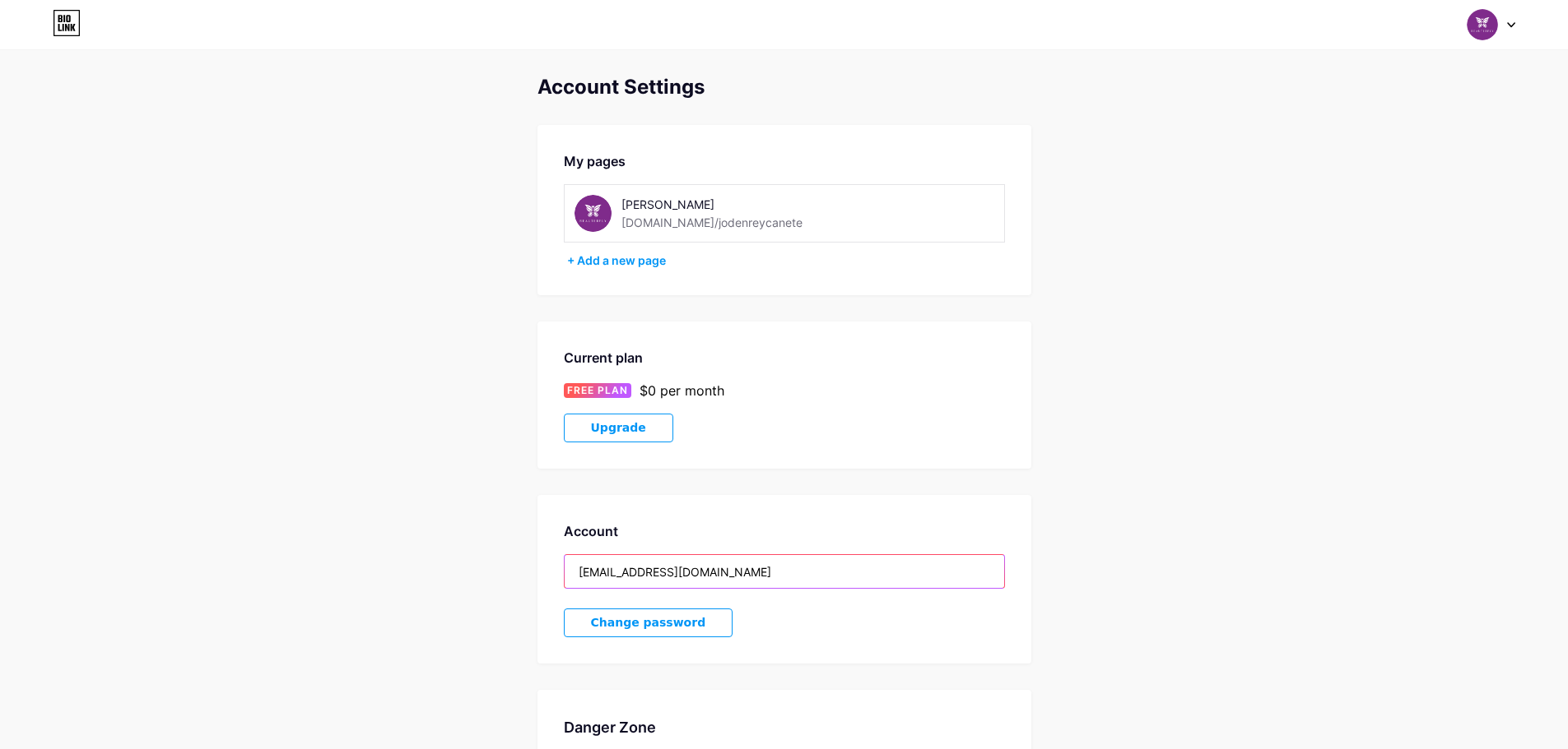
click at [803, 573] on input "[EMAIL_ADDRESS][DOMAIN_NAME]" at bounding box center [784, 571] width 439 height 33
click at [753, 218] on div "[PERSON_NAME] [DOMAIN_NAME]/jodenreycanete" at bounding box center [738, 214] width 233 height 37
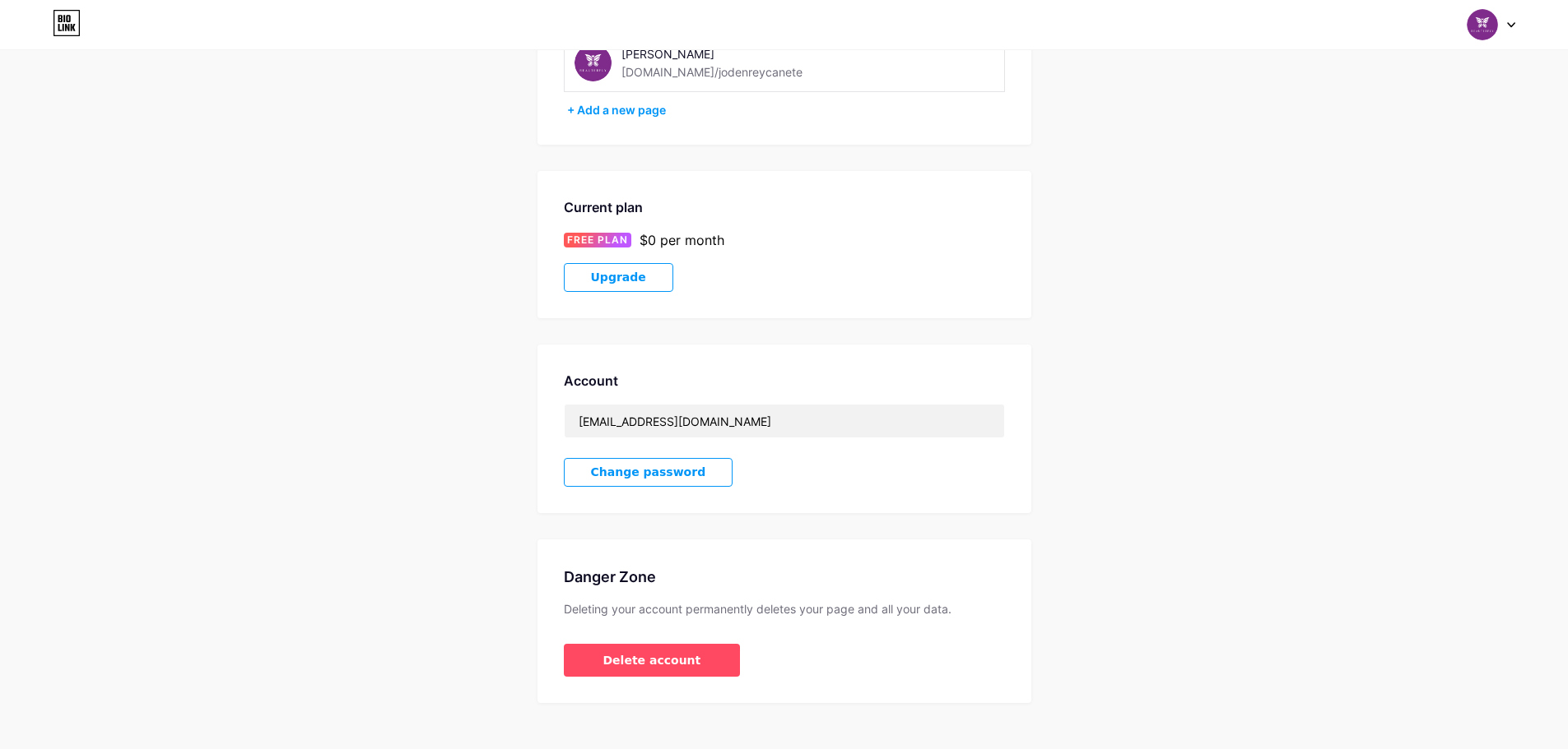
scroll to position [171, 0]
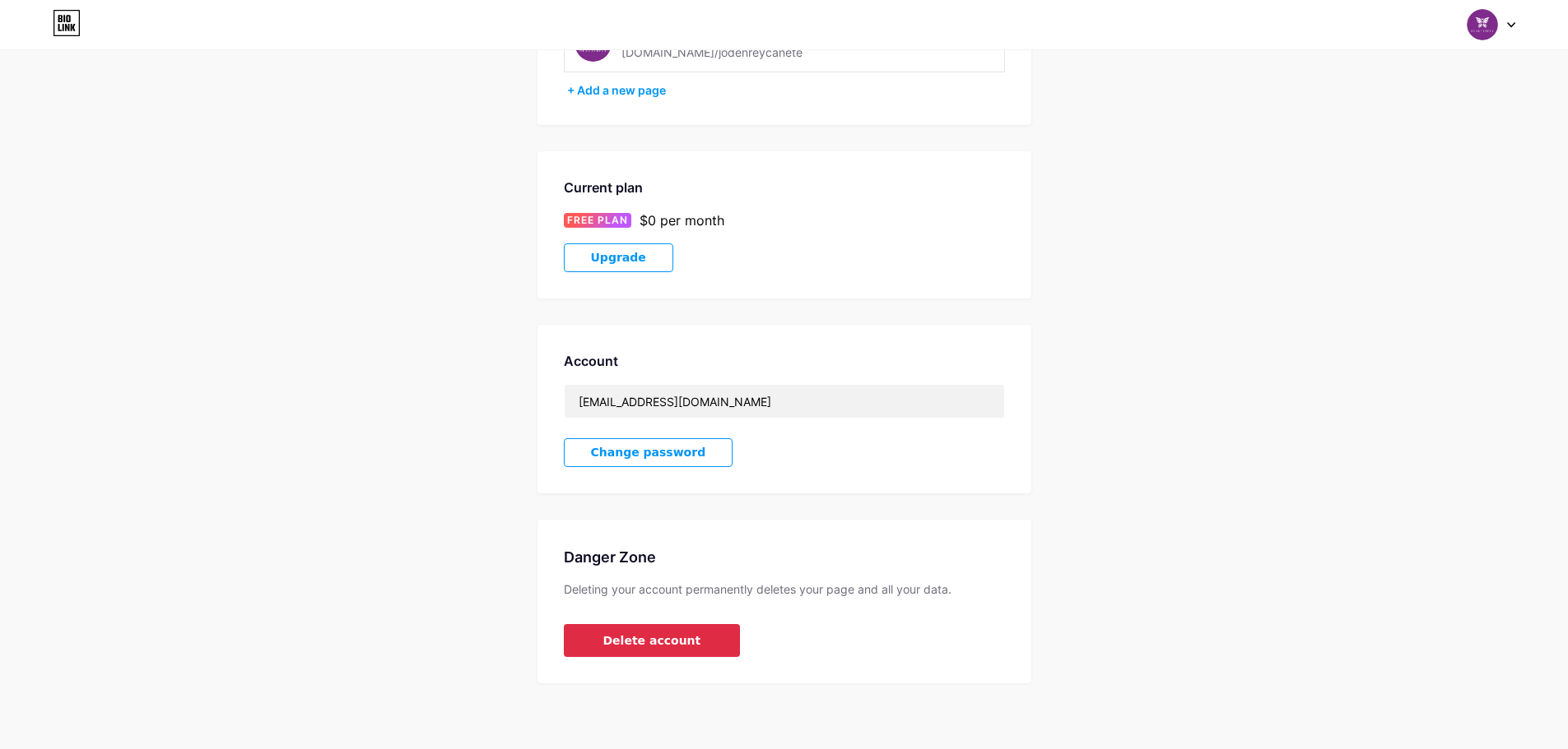
click at [645, 646] on span "Delete account" at bounding box center [652, 641] width 98 height 18
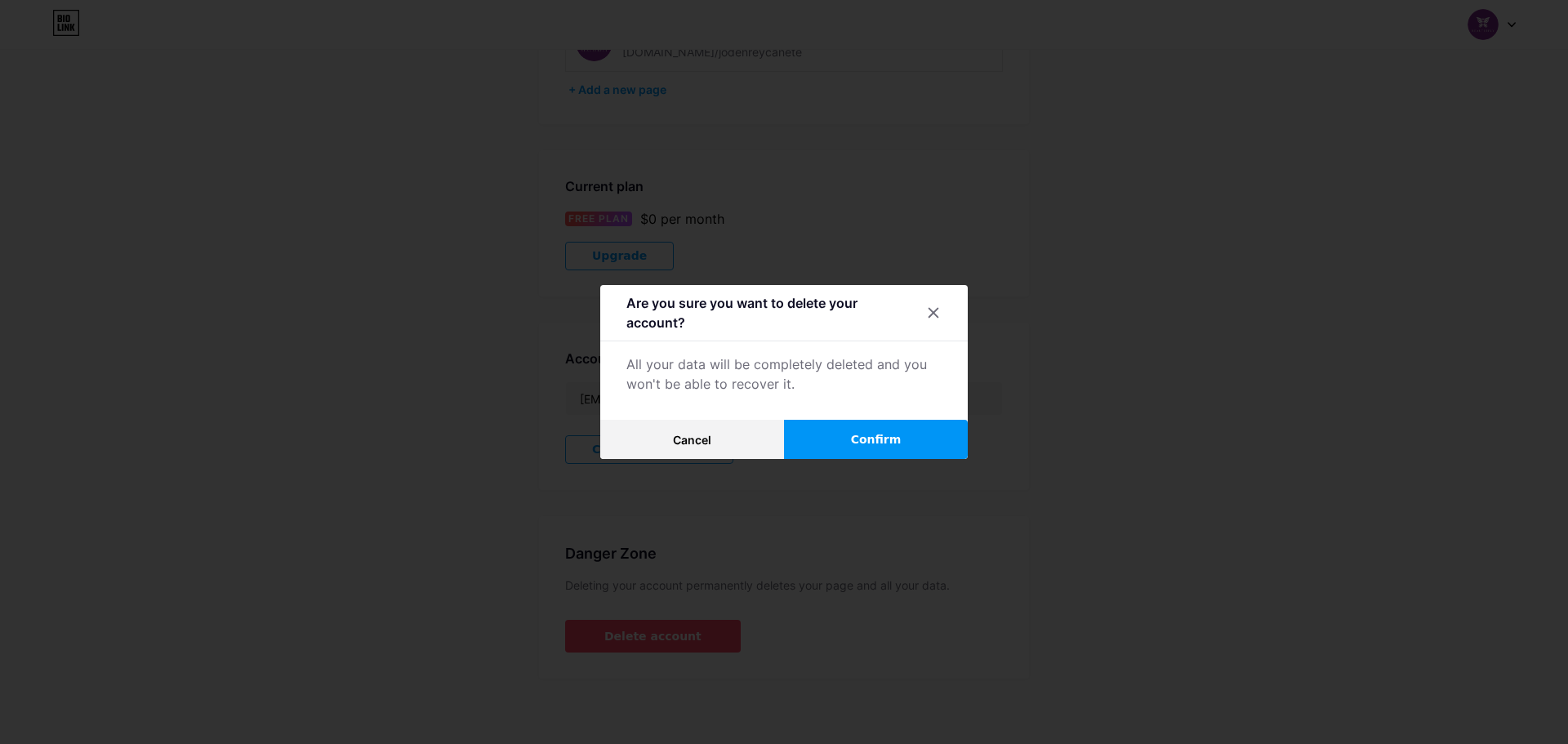
click at [842, 450] on button "Confirm" at bounding box center [876, 439] width 184 height 39
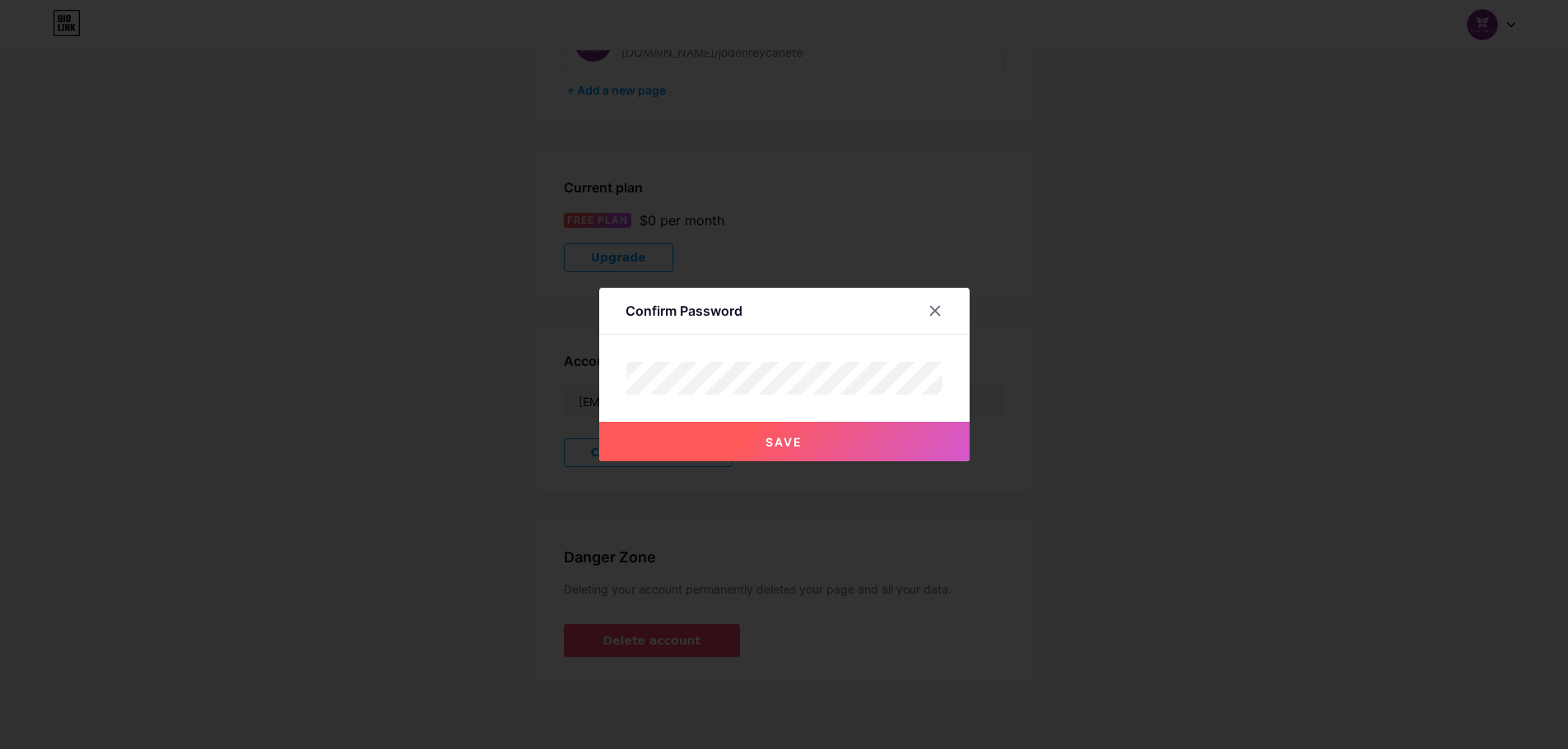
click at [758, 470] on div at bounding box center [784, 374] width 1568 height 749
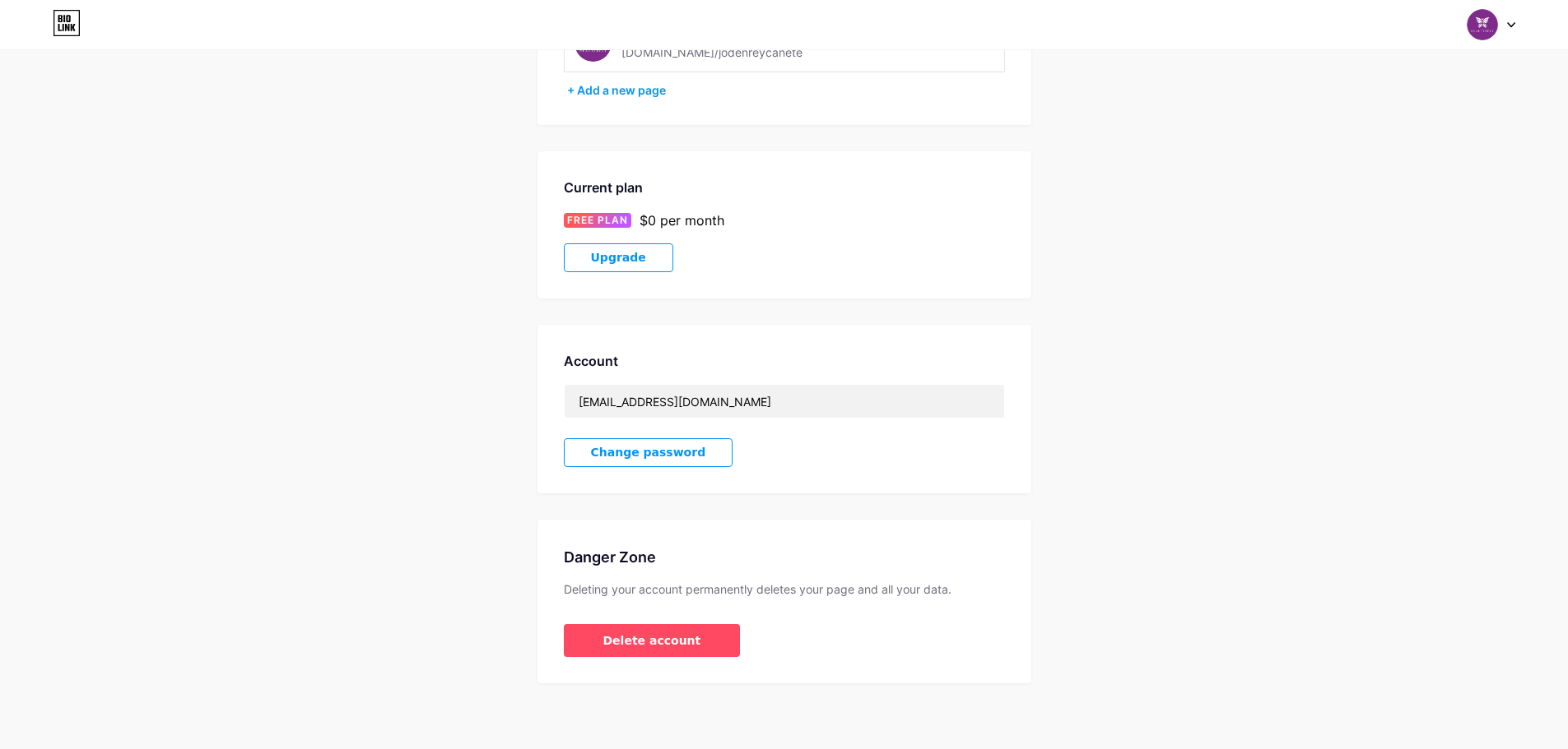
click at [758, 432] on div "Account [EMAIL_ADDRESS][DOMAIN_NAME] Change password" at bounding box center [784, 409] width 494 height 169
click at [676, 658] on div "Danger Zone Deleting your account permanently deletes your page and all your da…" at bounding box center [784, 602] width 494 height 164
click at [692, 629] on button "Delete account" at bounding box center [652, 640] width 177 height 33
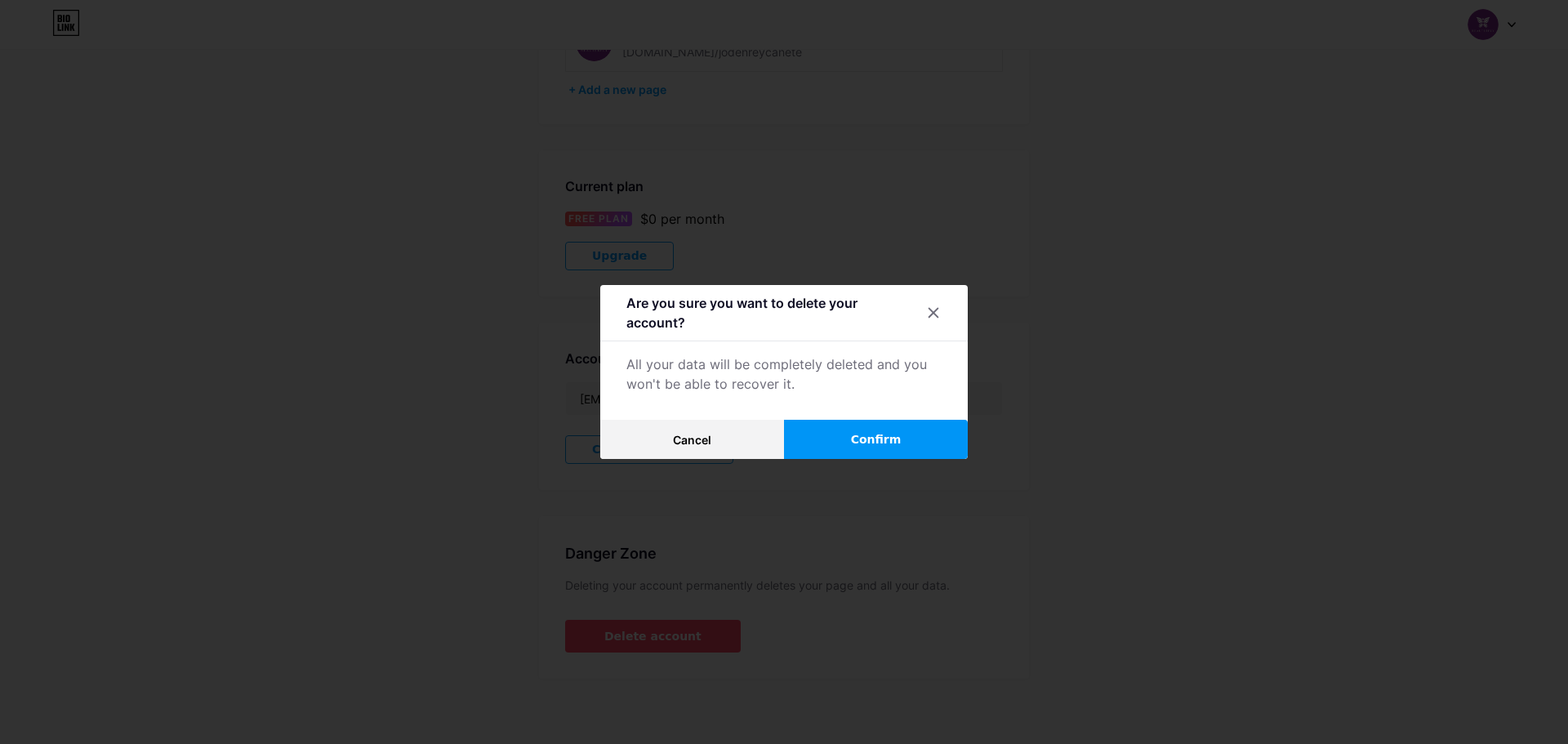
click at [846, 434] on button "Confirm" at bounding box center [876, 439] width 184 height 39
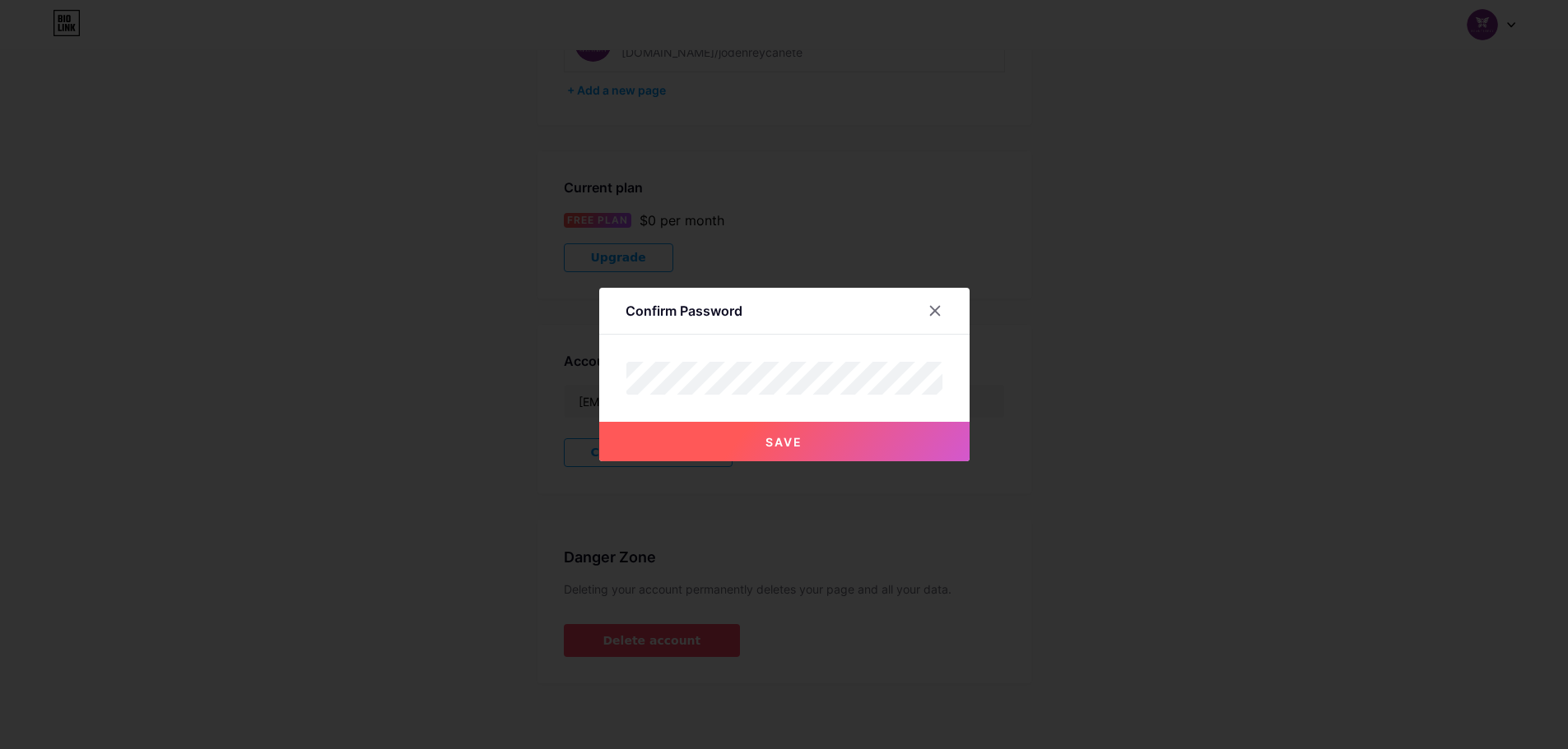
click at [669, 421] on div "Save" at bounding box center [784, 428] width 370 height 66
click at [704, 436] on button "Save" at bounding box center [784, 442] width 370 height 39
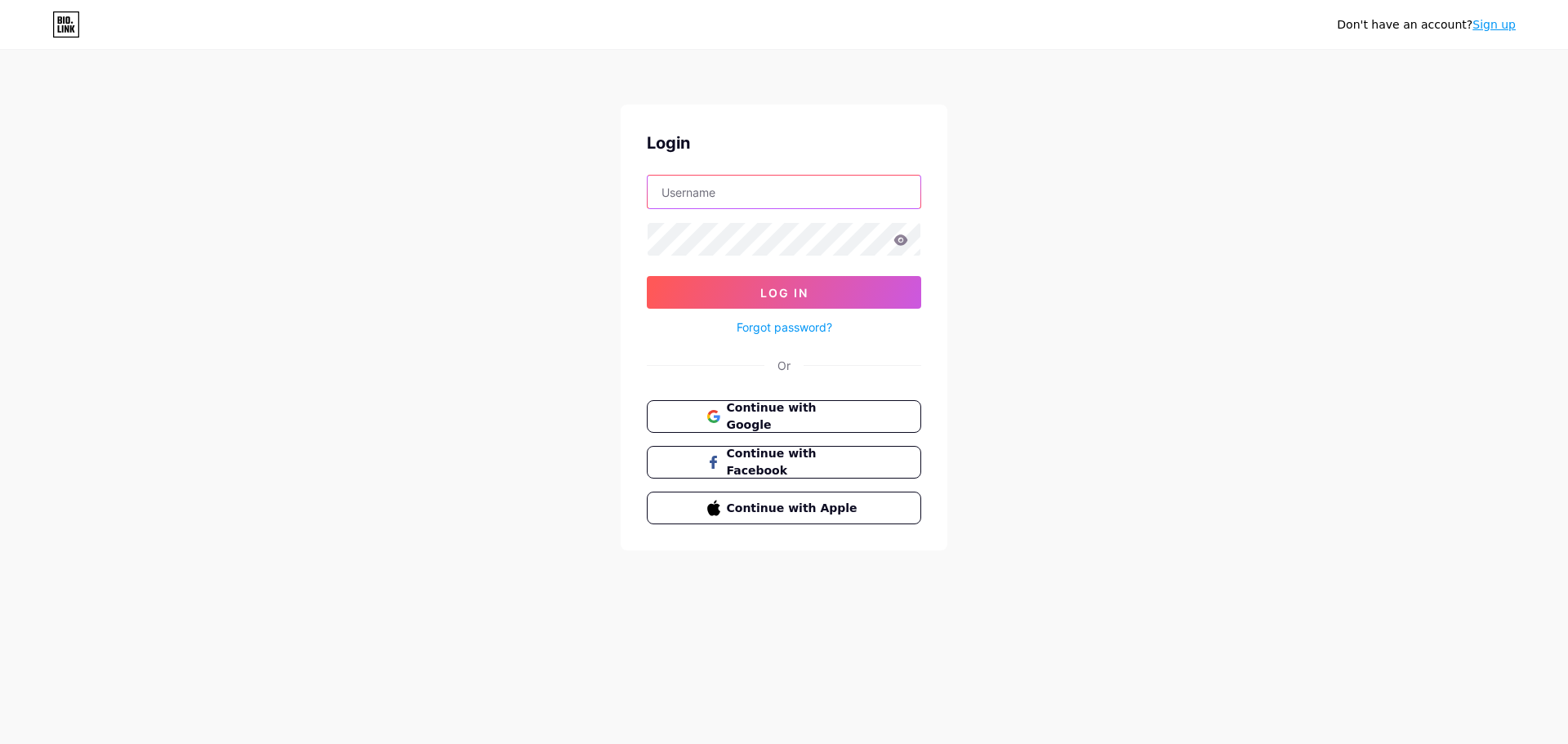
type input "[EMAIL_ADDRESS][DOMAIN_NAME]"
